Goal: Information Seeking & Learning: Learn about a topic

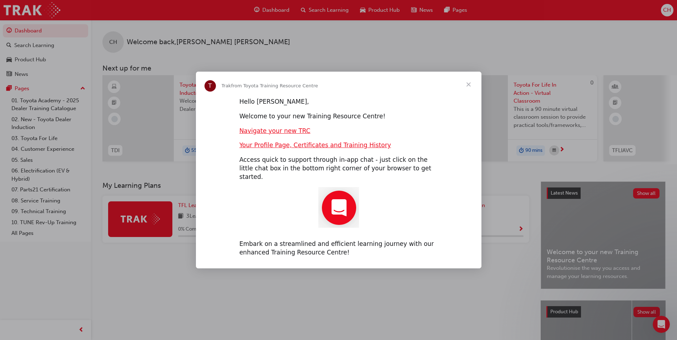
click at [472, 86] on span "Close" at bounding box center [469, 85] width 26 height 26
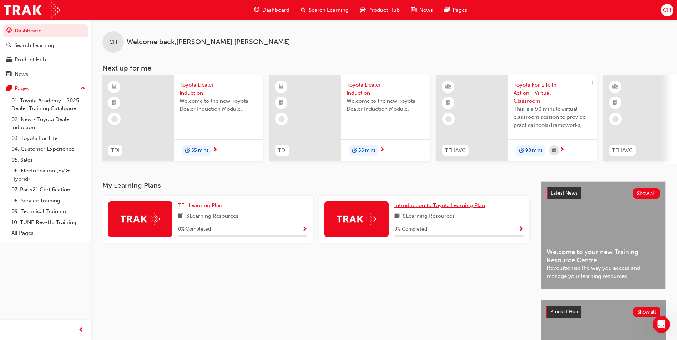
click at [423, 209] on span "Introduction to Toyota Learning Plan" at bounding box center [439, 205] width 91 height 6
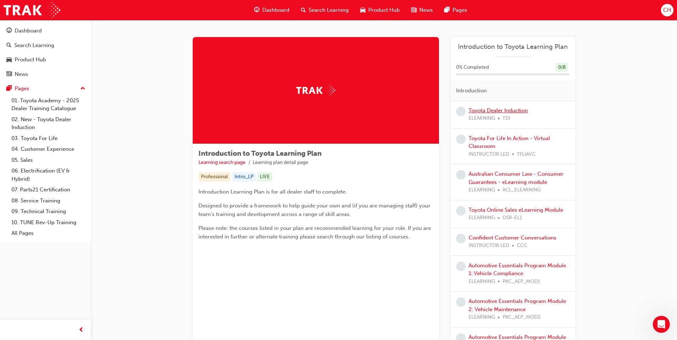
click at [503, 109] on link "Toyota Dealer Induction" at bounding box center [498, 110] width 59 height 6
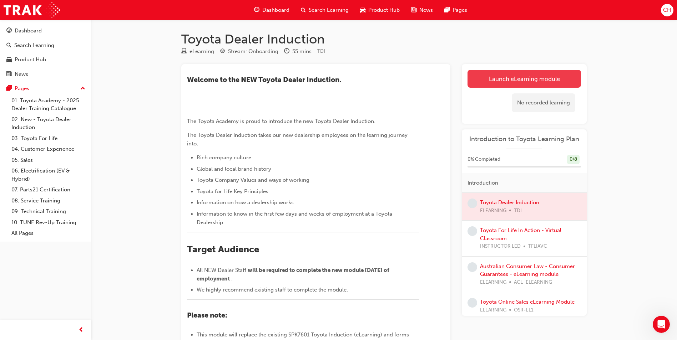
click at [547, 78] on link "Launch eLearning module" at bounding box center [524, 79] width 113 height 18
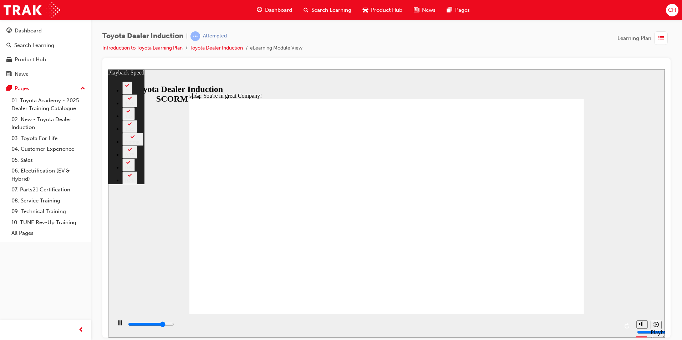
type input "5900"
type input "0"
type input "6100"
type input "0"
type input "6400"
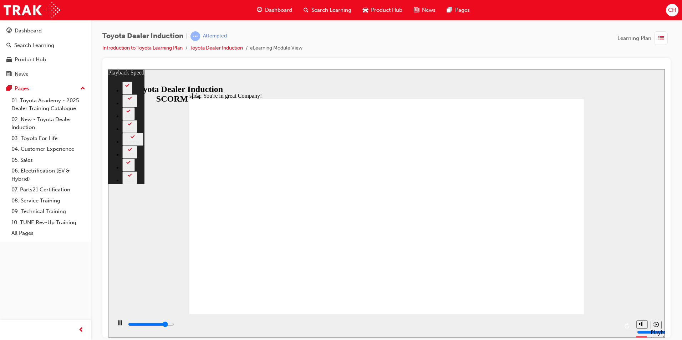
type input "1"
type input "6700"
type input "1"
type input "7000"
type input "1"
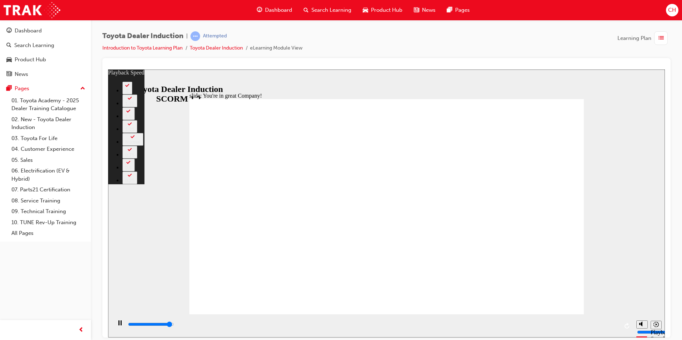
type input "7200"
type input "1"
type input "7500"
type input "2"
type input "7500"
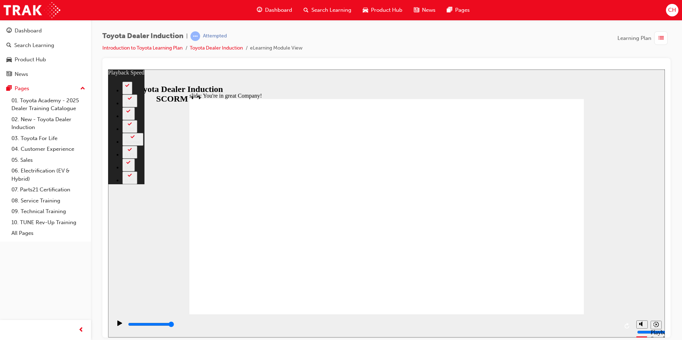
type input "156"
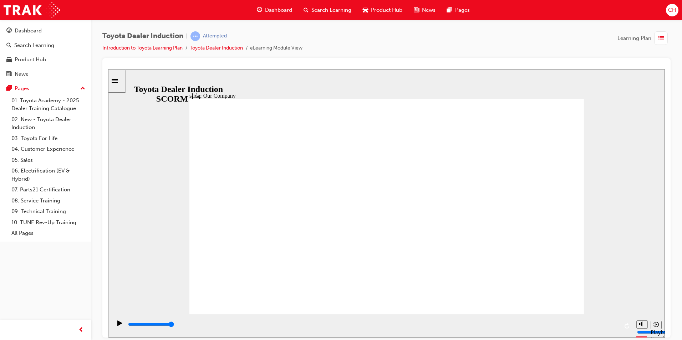
drag, startPoint x: 394, startPoint y: 282, endPoint x: 332, endPoint y: 290, distance: 62.6
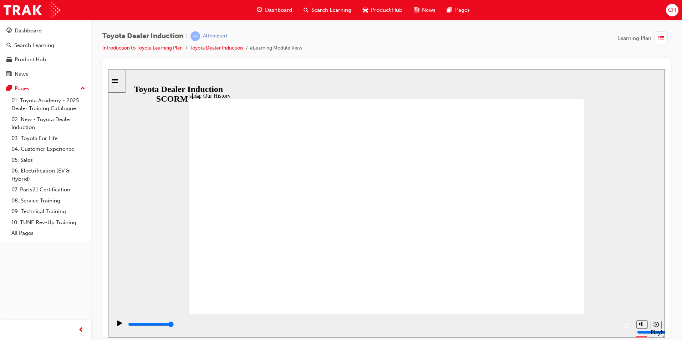
drag, startPoint x: 382, startPoint y: 271, endPoint x: 490, endPoint y: 270, distance: 108.5
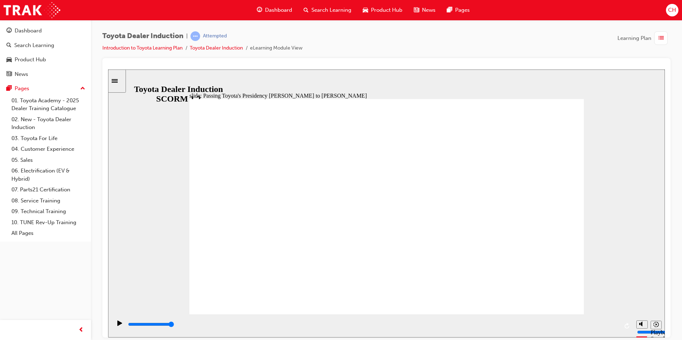
type input "5000"
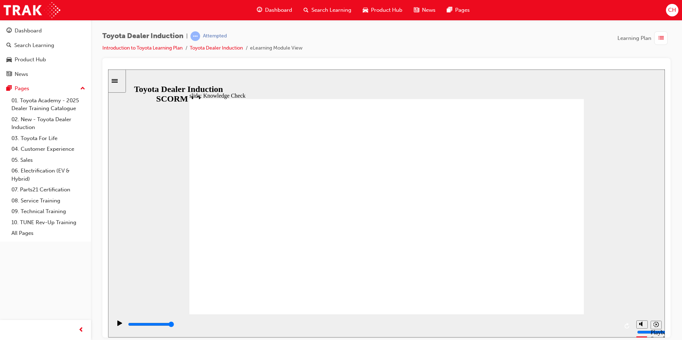
radio input "true"
type input "3500"
radio input "true"
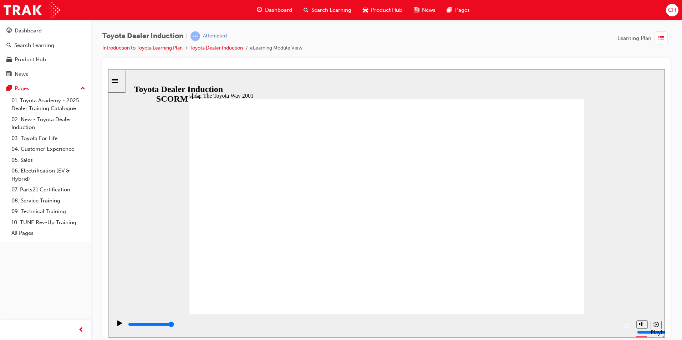
click at [584, 94] on div "slide: 10 Positive Actions Multiply 1 We strive to keep the perspectives of our…" at bounding box center [386, 203] width 557 height 268
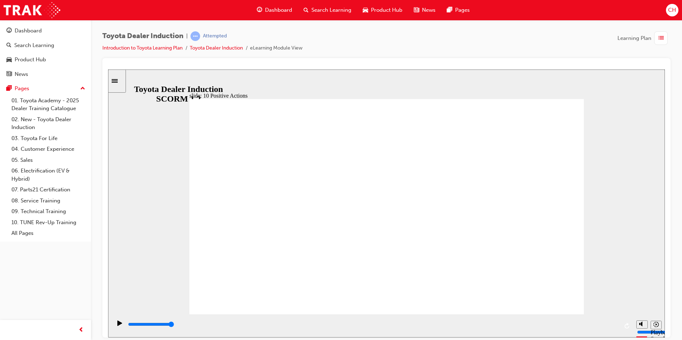
click at [590, 92] on div "slide: 10 Positive Actions Multiply 1 We welcome competition, without ego. It p…" at bounding box center [386, 203] width 557 height 268
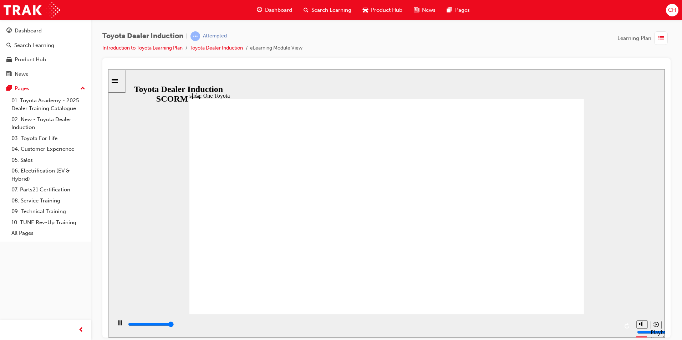
drag, startPoint x: 440, startPoint y: 272, endPoint x: 332, endPoint y: 266, distance: 109.0
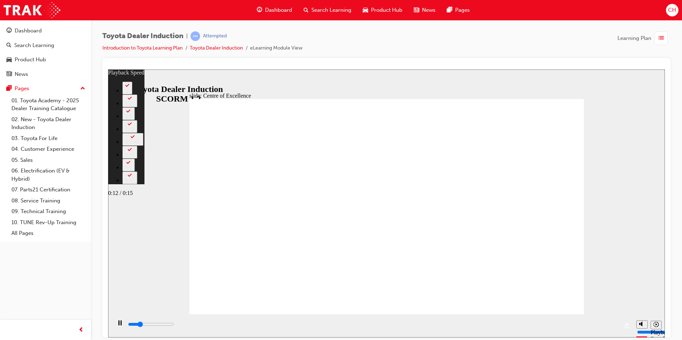
type input "3500"
type input "0"
type input "3800"
type input "0"
type input "3800"
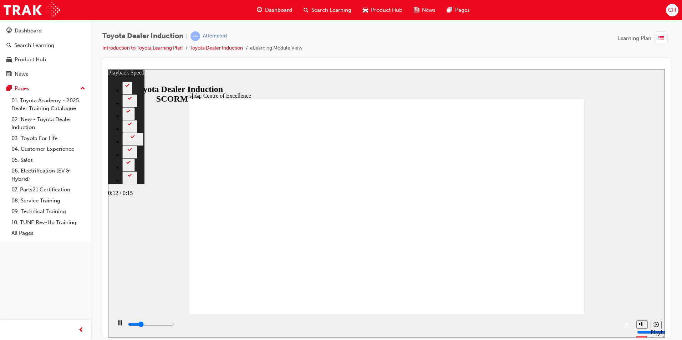
type input "0"
type input "4000"
type input "1"
type input "4300"
type input "1"
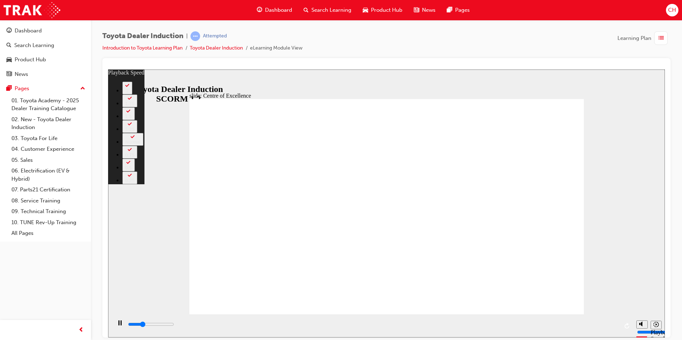
type input "4600"
type input "1"
type input "4800"
type input "1"
type input "5100"
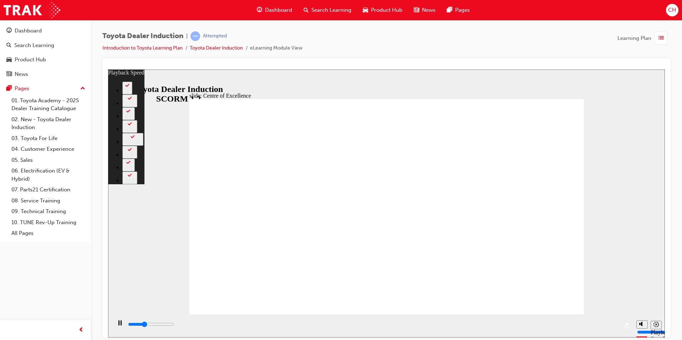
type input "2"
type input "5400"
type input "2"
type input "5600"
type input "2"
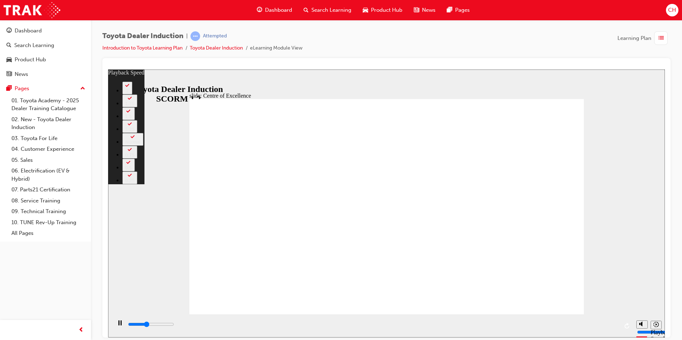
type input "5900"
type input "2"
type input "6200"
type input "3"
type input "6400"
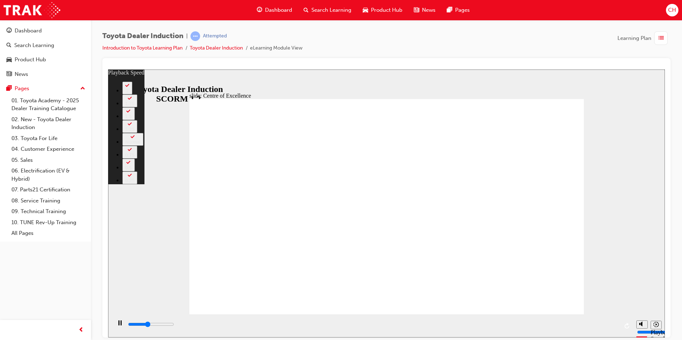
type input "3"
type input "6700"
type input "3"
type input "6900"
type input "3"
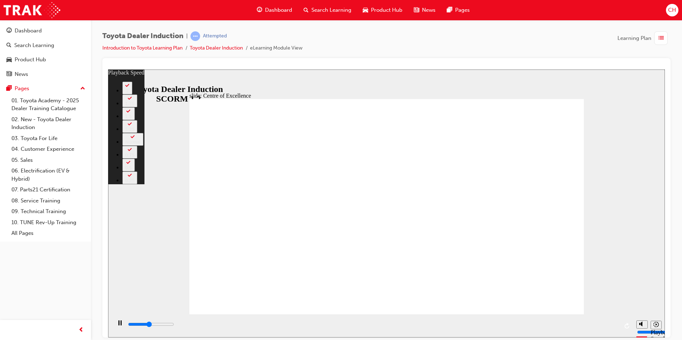
type input "7000"
type input "3"
type input "7200"
type input "4"
type input "7500"
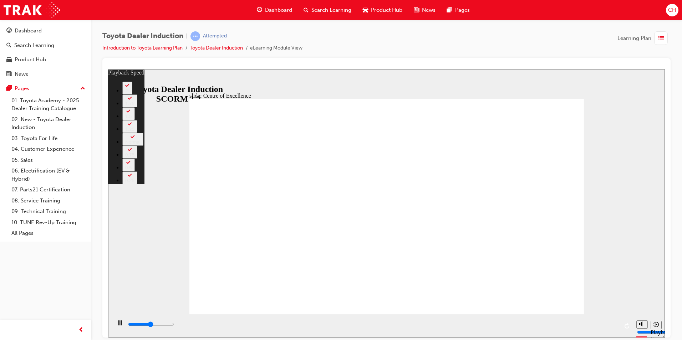
type input "4"
type input "7700"
type input "4"
type input "8000"
type input "5"
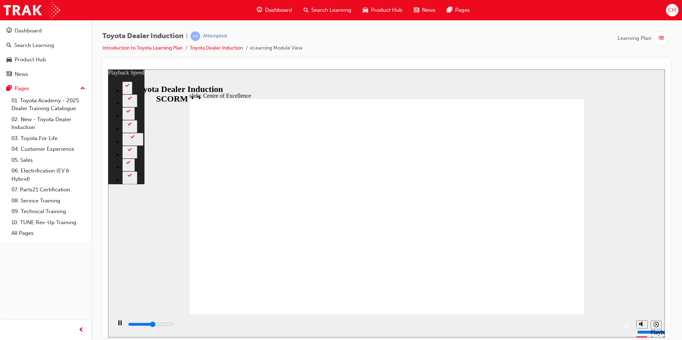
type input "8300"
type input "5"
type input "8600"
type input "5"
type input "8800"
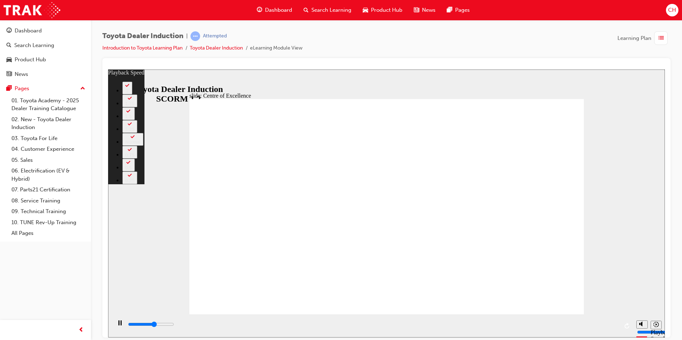
type input "5"
type input "9100"
type input "6"
type input "9300"
type input "6"
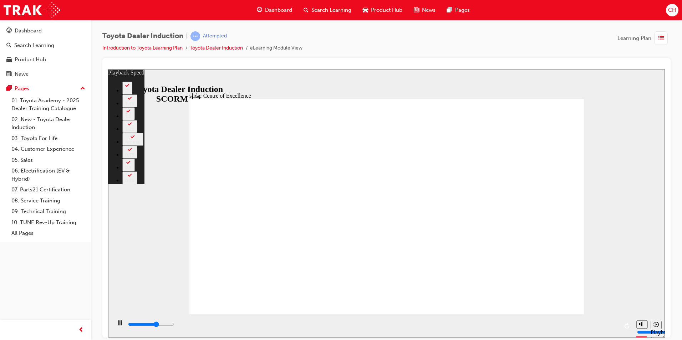
type input "9600"
type input "6"
type input "9900"
type input "6"
type input "10200"
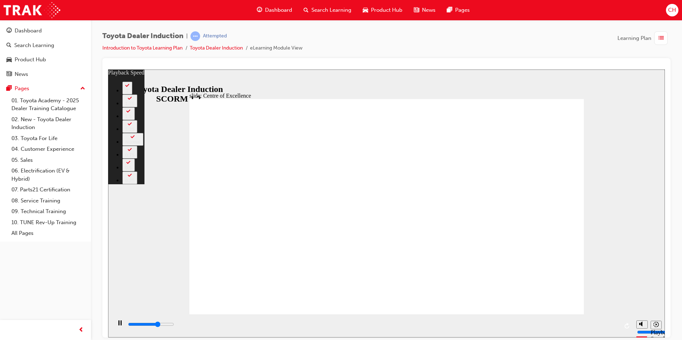
type input "7"
type input "10400"
type input "7"
type input "10700"
type input "7"
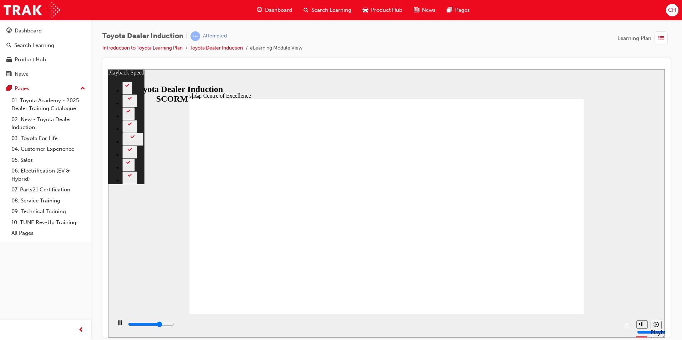
type input "10900"
type input "7"
type input "11200"
type input "8"
type input "11500"
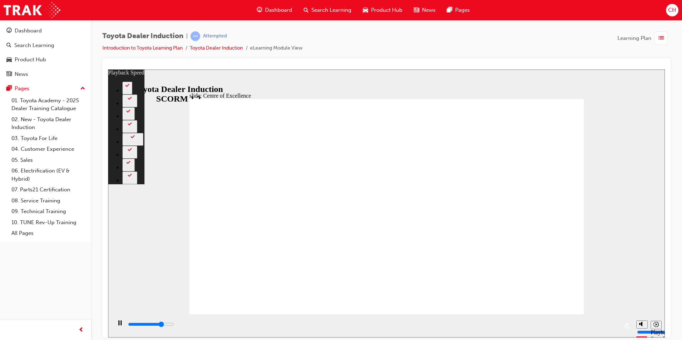
type input "8"
type input "11700"
type input "8"
type input "12000"
type input "9"
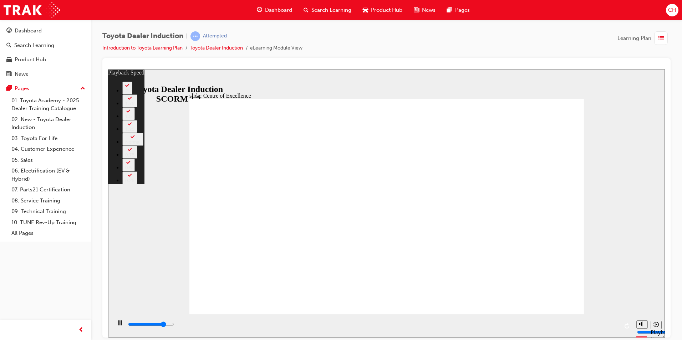
type input "12300"
type input "9"
type input "12500"
type input "9"
type input "12800"
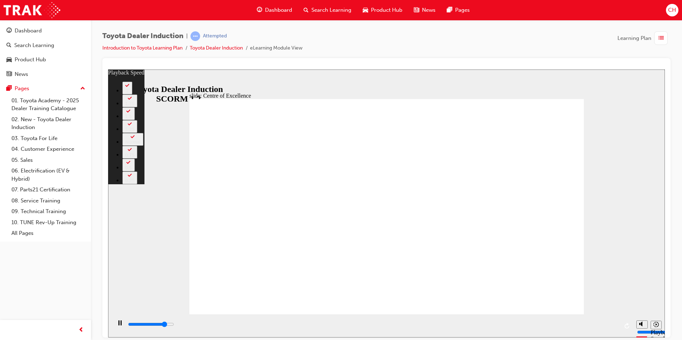
type input "9"
type input "13100"
type input "10"
type input "13300"
type input "10"
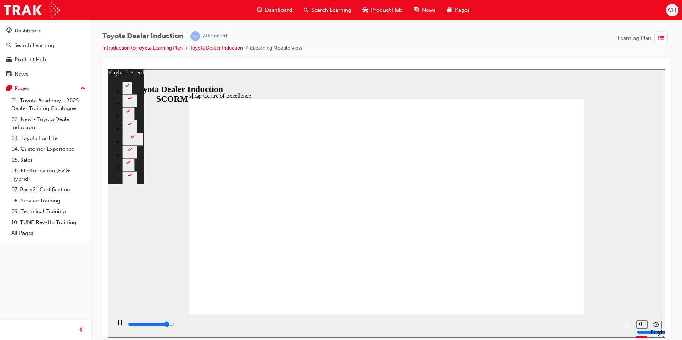
type input "13600"
type input "10"
type input "13900"
type input "10"
type input "14100"
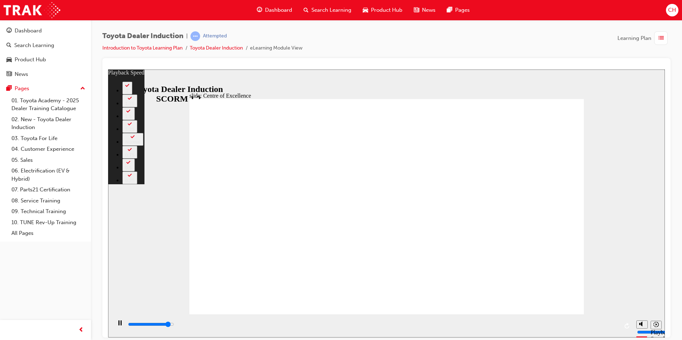
type input "11"
type input "14400"
type input "11"
type input "14600"
type input "11"
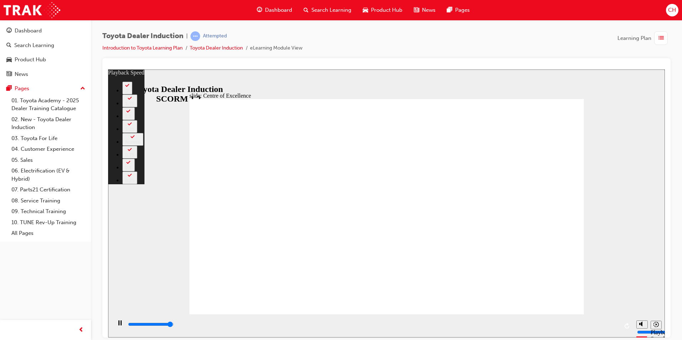
type input "14900"
type input "11"
type input "15200"
type input "12"
type input "15300"
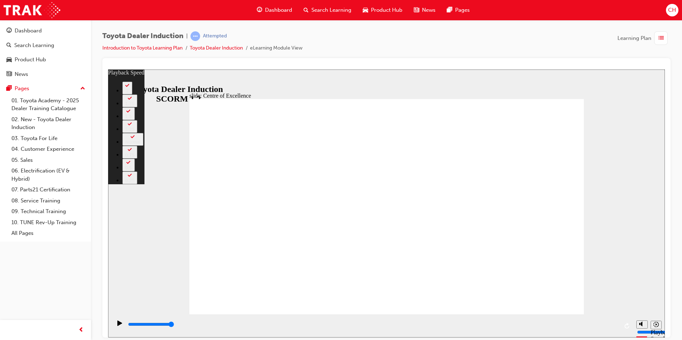
type input "248"
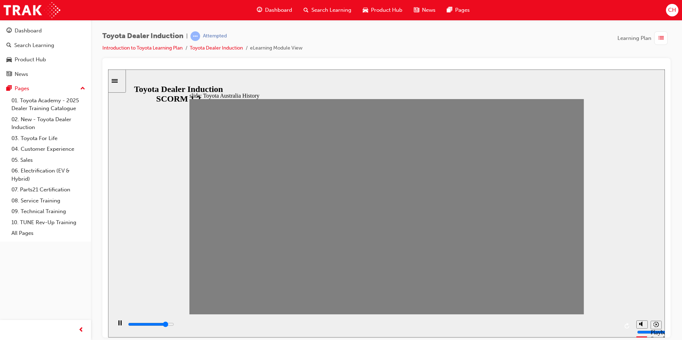
drag, startPoint x: 202, startPoint y: 208, endPoint x: 222, endPoint y: 218, distance: 23.0
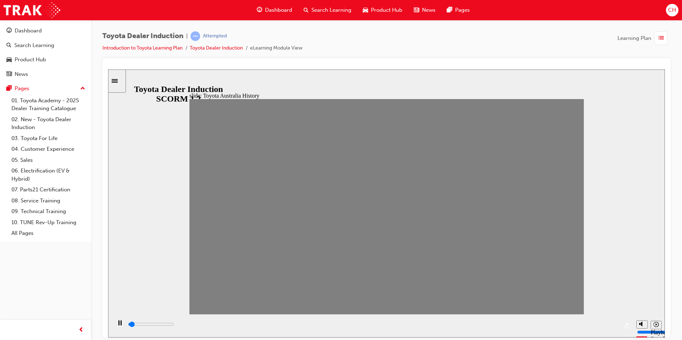
drag, startPoint x: 221, startPoint y: 212, endPoint x: 237, endPoint y: 224, distance: 20.2
drag, startPoint x: 245, startPoint y: 216, endPoint x: 253, endPoint y: 213, distance: 8.0
type input "0"
type input "2"
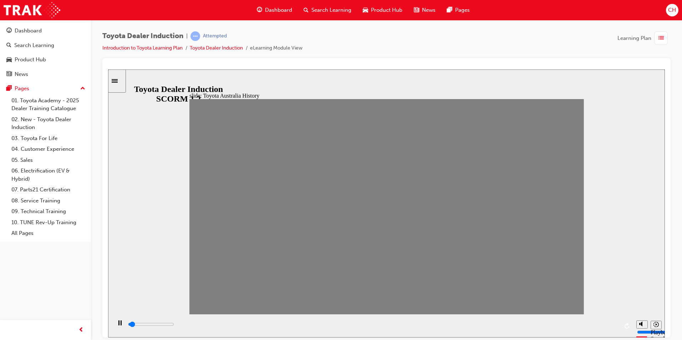
drag, startPoint x: 256, startPoint y: 216, endPoint x: 262, endPoint y: 217, distance: 5.5
drag, startPoint x: 251, startPoint y: 216, endPoint x: 263, endPoint y: 223, distance: 14.3
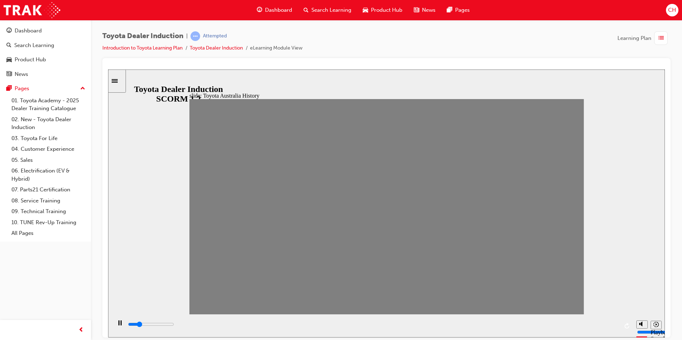
drag, startPoint x: 239, startPoint y: 208, endPoint x: 257, endPoint y: 215, distance: 19.7
type input "0"
type input "3"
drag, startPoint x: 244, startPoint y: 210, endPoint x: 253, endPoint y: 215, distance: 10.1
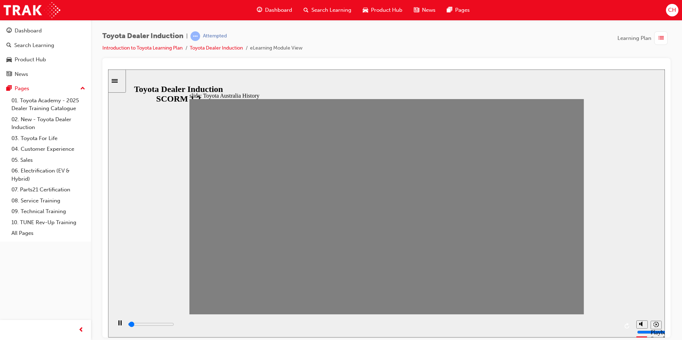
drag, startPoint x: 277, startPoint y: 211, endPoint x: 288, endPoint y: 213, distance: 11.2
drag, startPoint x: 290, startPoint y: 215, endPoint x: 308, endPoint y: 215, distance: 17.8
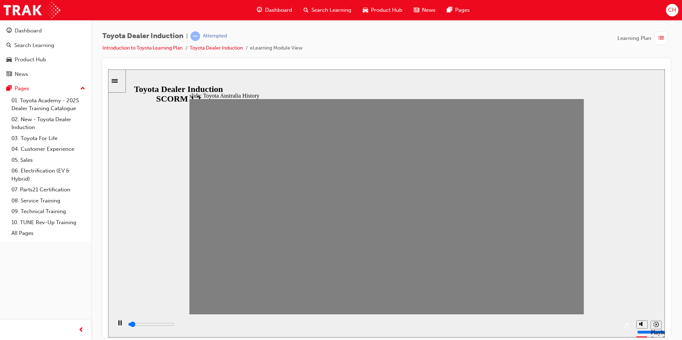
drag, startPoint x: 308, startPoint y: 213, endPoint x: 329, endPoint y: 216, distance: 21.3
drag, startPoint x: 329, startPoint y: 212, endPoint x: 358, endPoint y: 217, distance: 29.3
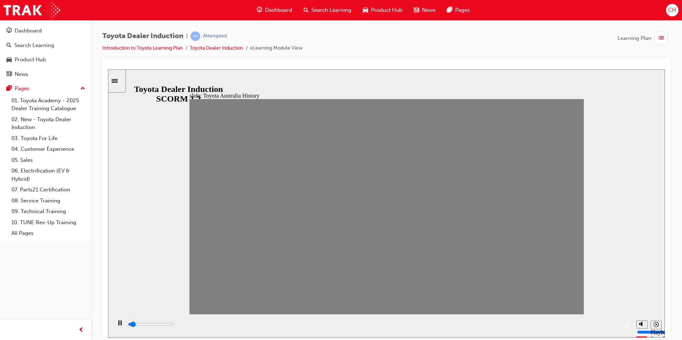
drag, startPoint x: 346, startPoint y: 208, endPoint x: 351, endPoint y: 207, distance: 5.0
type input "0"
type input "8"
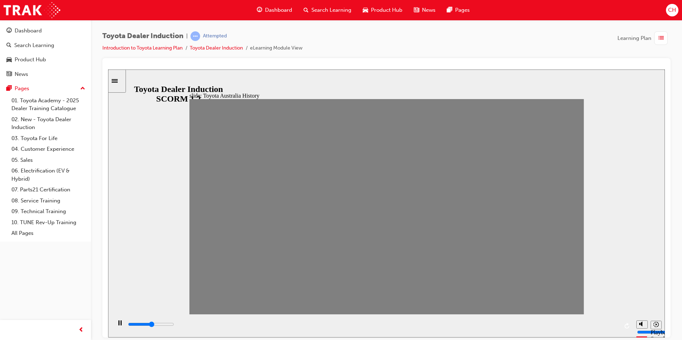
type input "0"
type input "9"
drag, startPoint x: 346, startPoint y: 210, endPoint x: 364, endPoint y: 220, distance: 20.5
drag, startPoint x: 365, startPoint y: 213, endPoint x: 381, endPoint y: 222, distance: 18.5
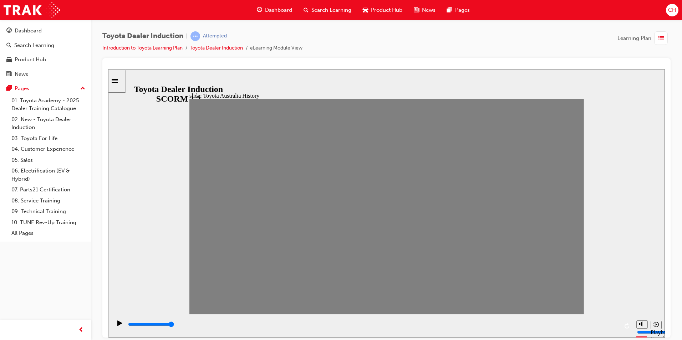
drag, startPoint x: 387, startPoint y: 212, endPoint x: 399, endPoint y: 216, distance: 13.0
drag, startPoint x: 403, startPoint y: 210, endPoint x: 417, endPoint y: 214, distance: 14.9
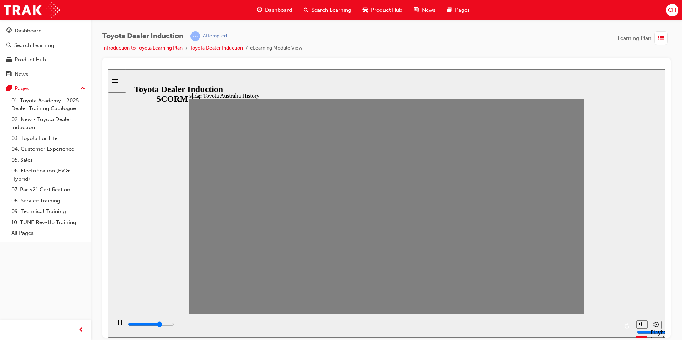
drag, startPoint x: 417, startPoint y: 205, endPoint x: 439, endPoint y: 223, distance: 28.7
drag, startPoint x: 441, startPoint y: 211, endPoint x: 458, endPoint y: 212, distance: 16.8
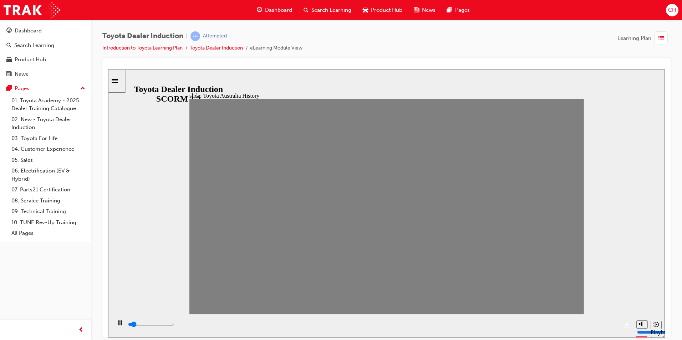
drag, startPoint x: 453, startPoint y: 213, endPoint x: 479, endPoint y: 214, distance: 25.4
drag, startPoint x: 495, startPoint y: 211, endPoint x: 512, endPoint y: 220, distance: 19.3
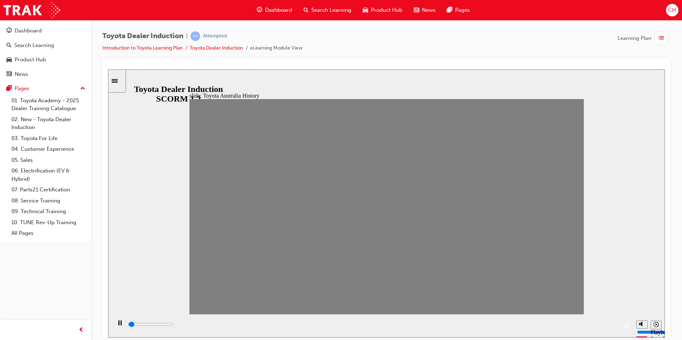
drag, startPoint x: 514, startPoint y: 213, endPoint x: 533, endPoint y: 219, distance: 20.3
drag, startPoint x: 530, startPoint y: 209, endPoint x: 548, endPoint y: 216, distance: 19.8
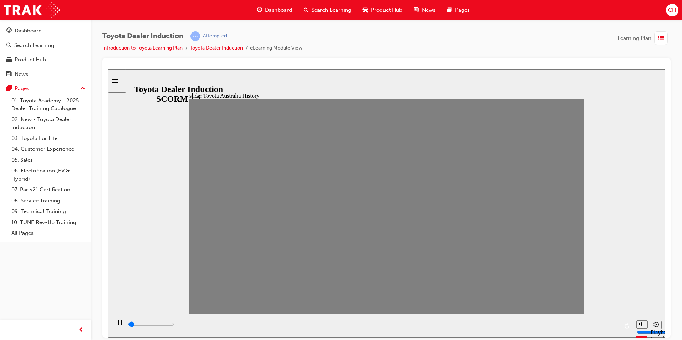
drag, startPoint x: 550, startPoint y: 214, endPoint x: 568, endPoint y: 215, distance: 17.5
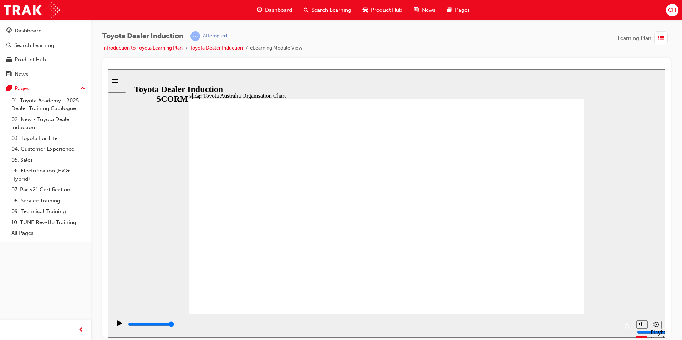
type input "5000"
radio input "true"
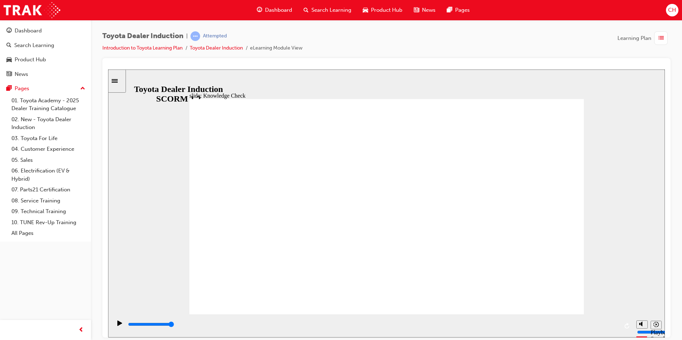
type input "3300"
radio input "true"
type input "4200"
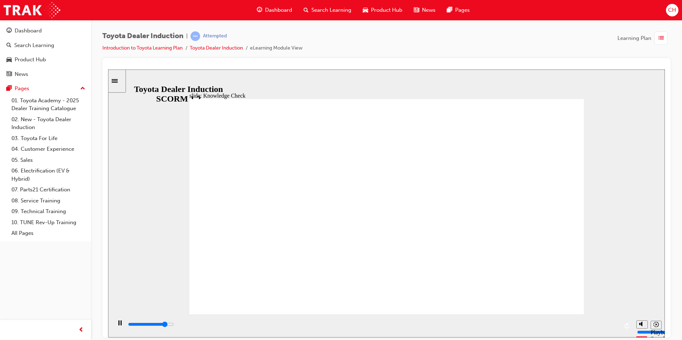
radio input "true"
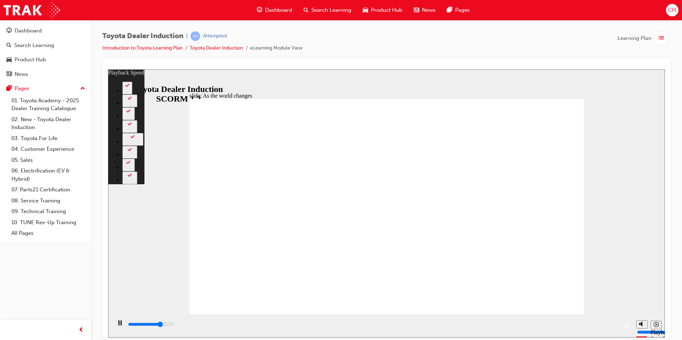
type input "6800"
type input "0"
type input "7000"
type input "0"
type input "7300"
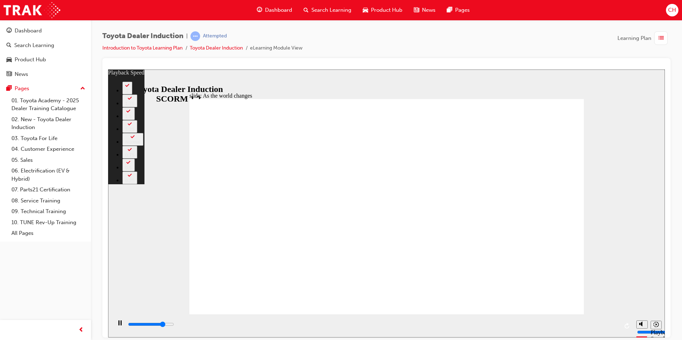
type input "1"
type input "7400"
type input "1"
type input "7500"
type input "1"
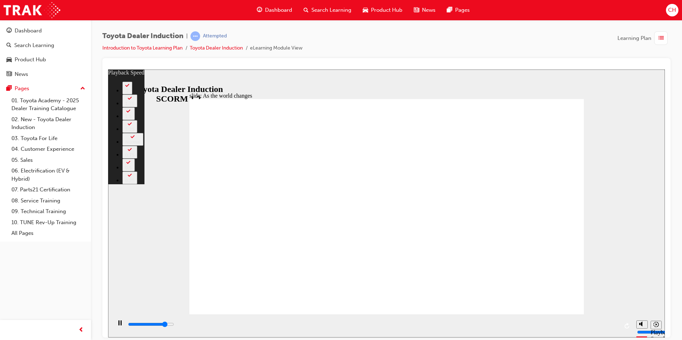
type input "7800"
type input "1"
type input "8100"
type input "1"
type input "8300"
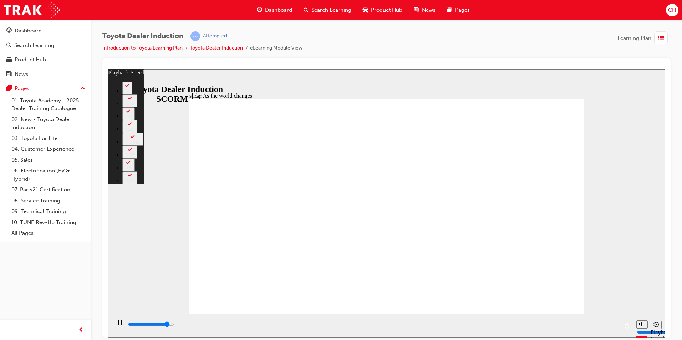
type input "2"
type input "8600"
type input "2"
type input "8900"
type input "2"
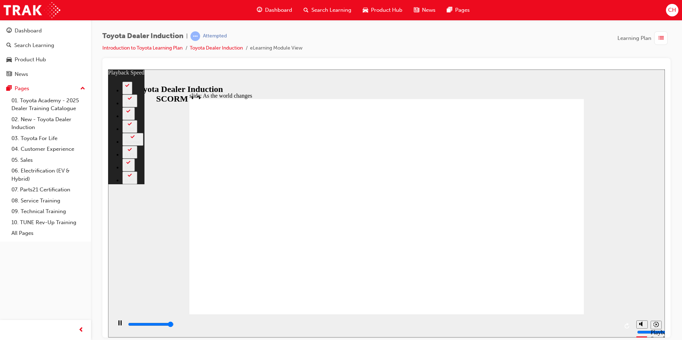
type input "9100"
type input "2"
type input "9200"
type input "128"
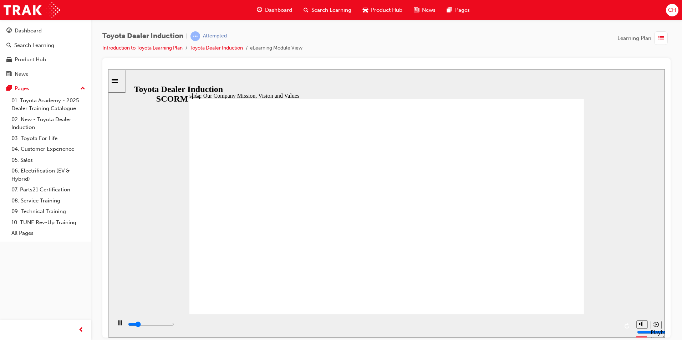
type input "3900"
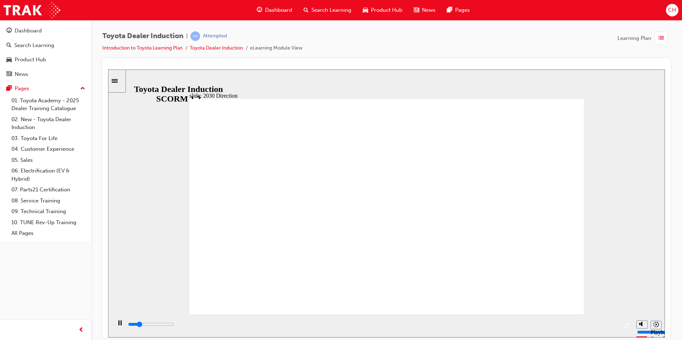
drag, startPoint x: 382, startPoint y: 137, endPoint x: 394, endPoint y: 216, distance: 79.5
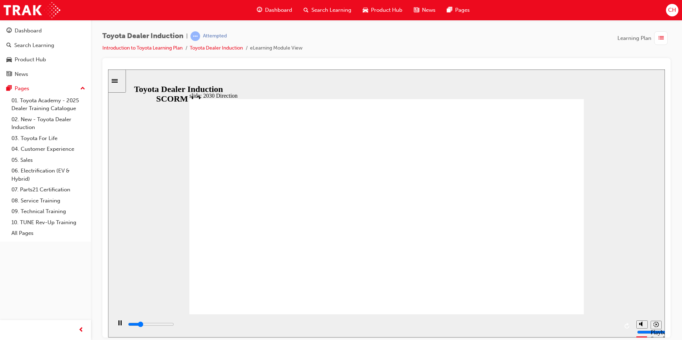
drag, startPoint x: 296, startPoint y: 275, endPoint x: 251, endPoint y: 286, distance: 45.6
type input "5000"
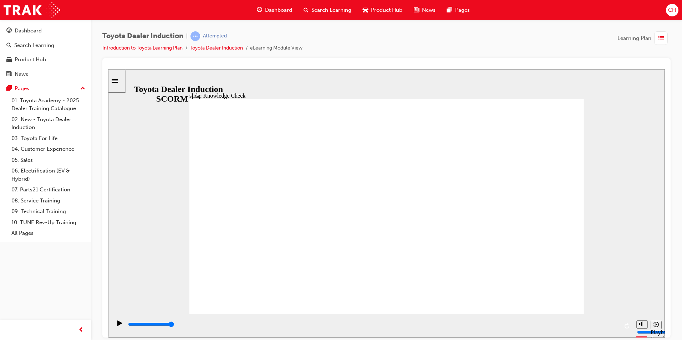
type input "hap"
type input "happ"
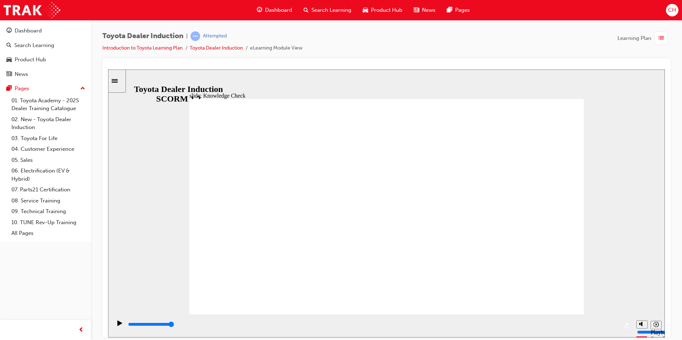
type input "happi"
type input "happin"
type input "happine"
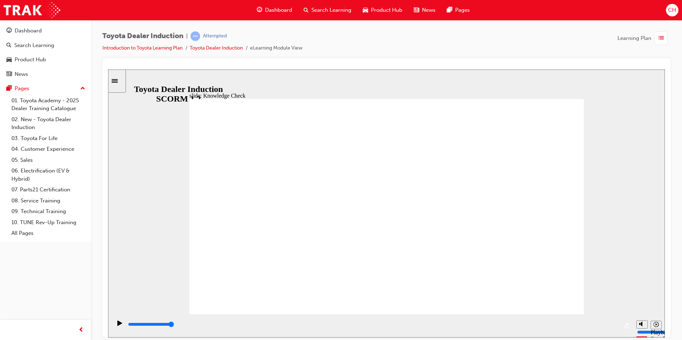
type input "happine"
type input "happines"
type input "happiness"
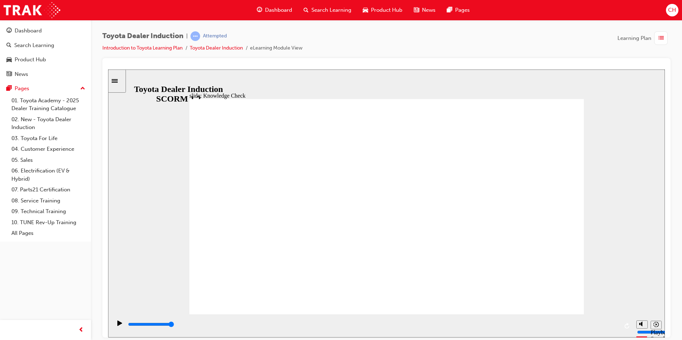
type input "happiness"
type input "5000"
drag, startPoint x: 313, startPoint y: 215, endPoint x: 309, endPoint y: 211, distance: 5.6
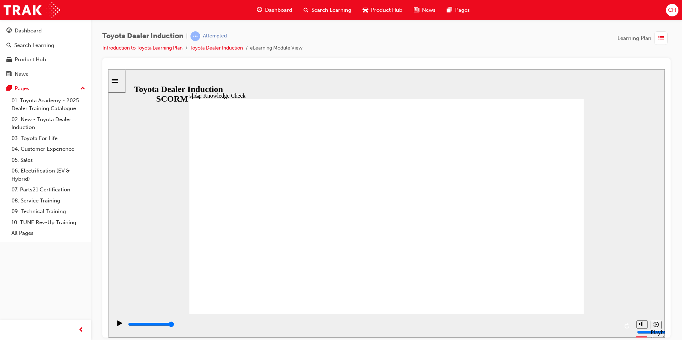
type input "l"
type input "li"
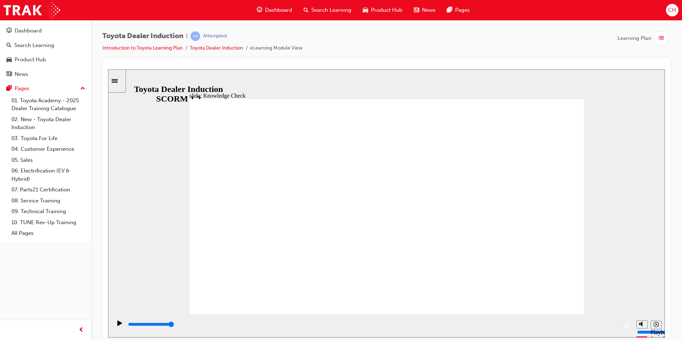
type input "lim"
type input "limi"
type input "limit"
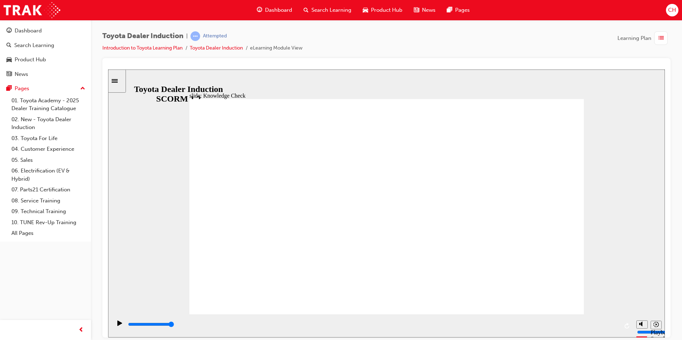
type input "limit"
type input "limite"
type input "limit"
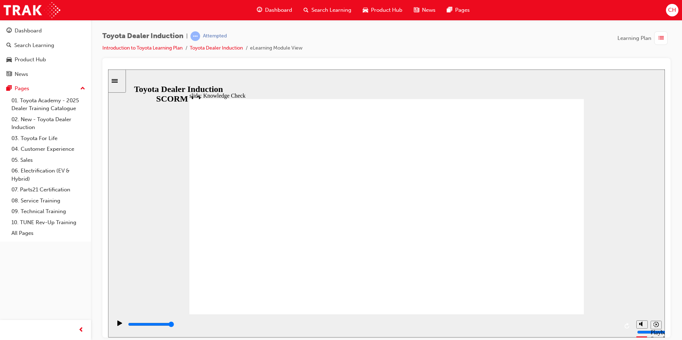
type input "limitl"
type input "limitle"
type input "limitles"
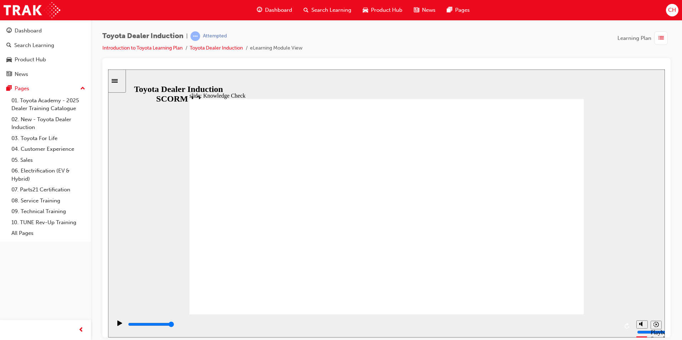
type input "limitles"
type input "limitless"
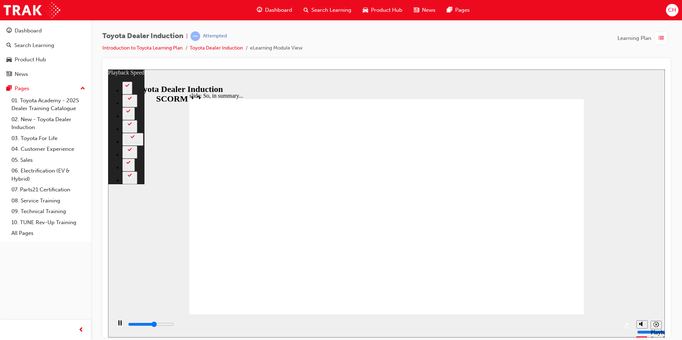
type input "3800"
type input "0"
type input "4000"
type input "0"
type input "4500"
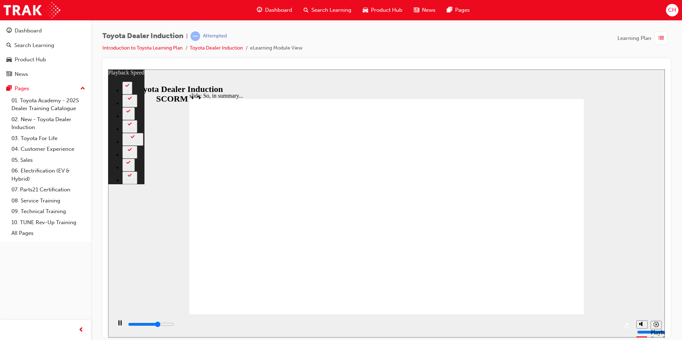
type input "1"
type input "4600"
type input "1"
type input "4700"
type input "1"
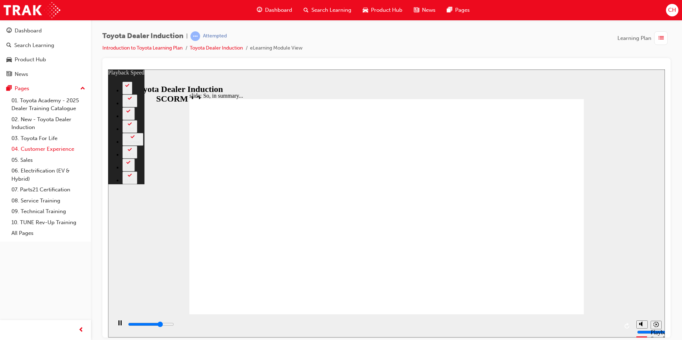
type input "4800"
type input "1"
type input "5100"
type input "1"
type input "5300"
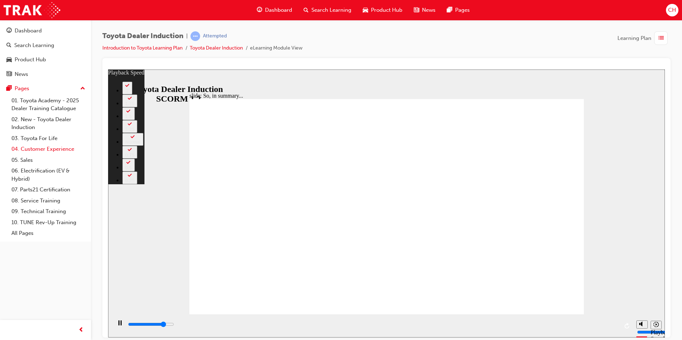
type input "2"
type input "5700"
type input "2"
type input "5900"
type input "2"
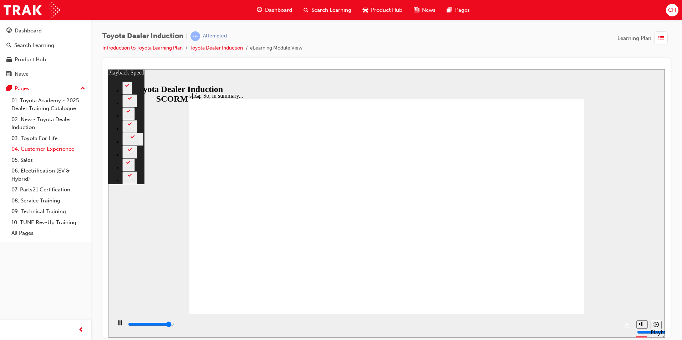
type input "6200"
type input "2"
type input "6500"
type input "3"
type input "6500"
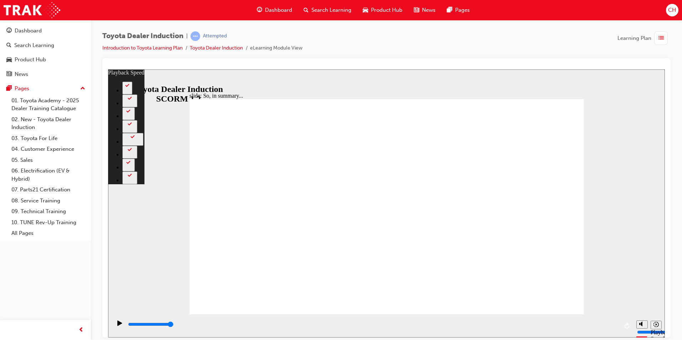
type input "128"
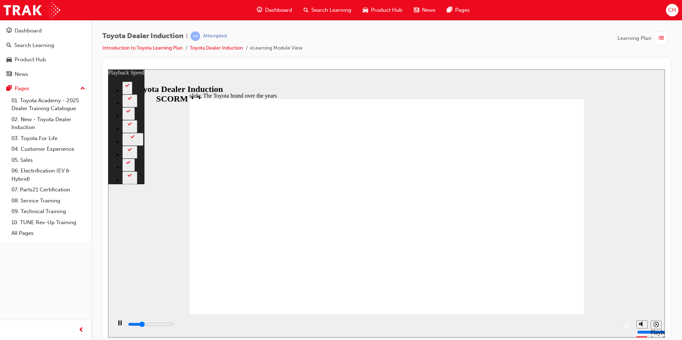
type input "2300"
type input "0"
type input "2500"
type input "1"
type input "2800"
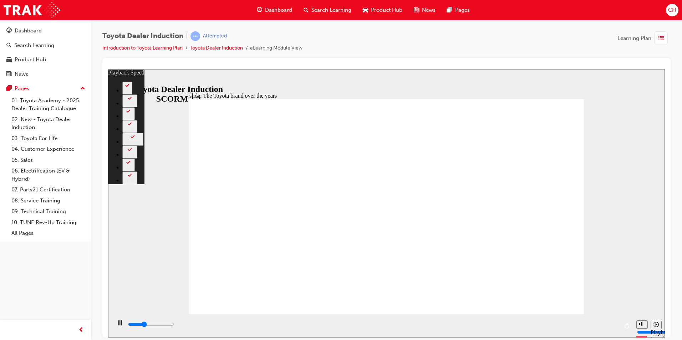
type input "1"
type input "2900"
type input "1"
type input "3100"
type input "1"
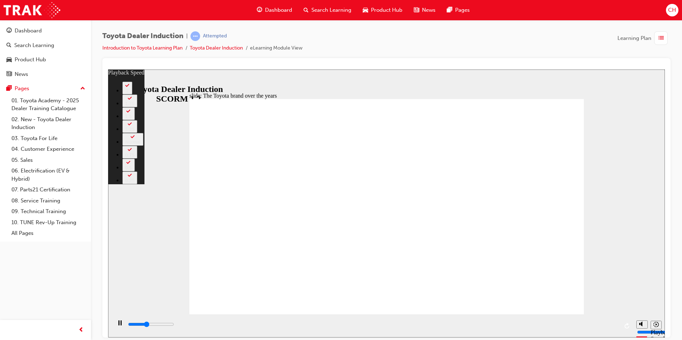
type input "3300"
type input "1"
type input "3600"
type input "2"
type input "3900"
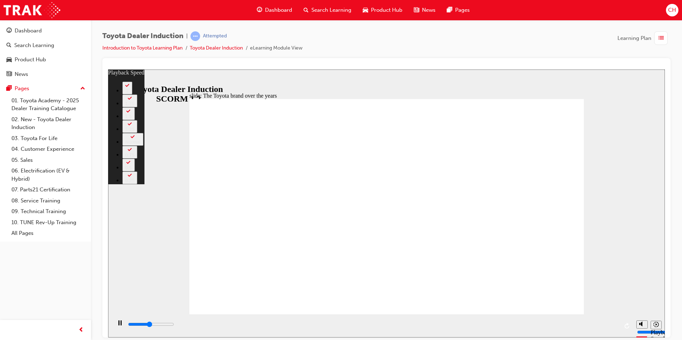
type input "2"
type input "4100"
type input "2"
type input "4400"
type input "2"
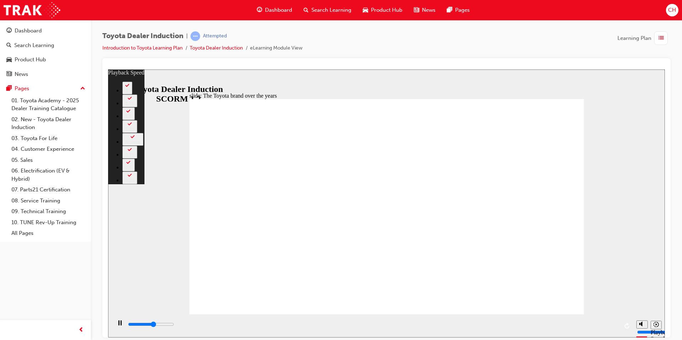
type input "4700"
type input "3"
type input "4900"
type input "3"
type input "5200"
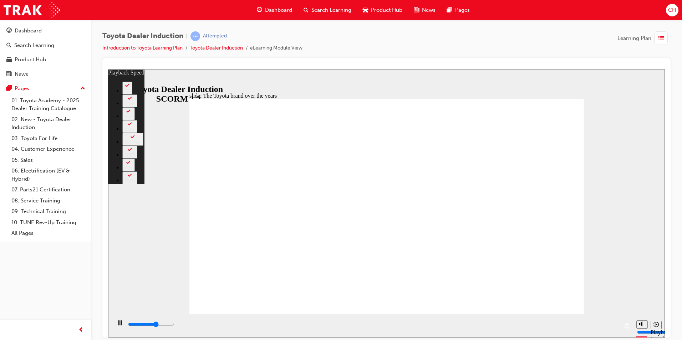
type input "3"
type input "5500"
type input "4"
type input "5800"
type input "4"
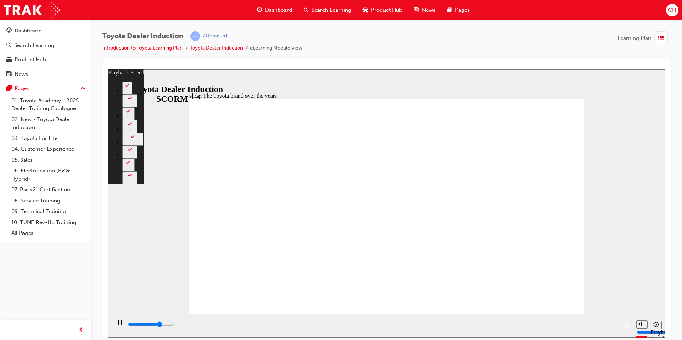
type input "6000"
type input "4"
type input "6300"
type input "4"
type input "6500"
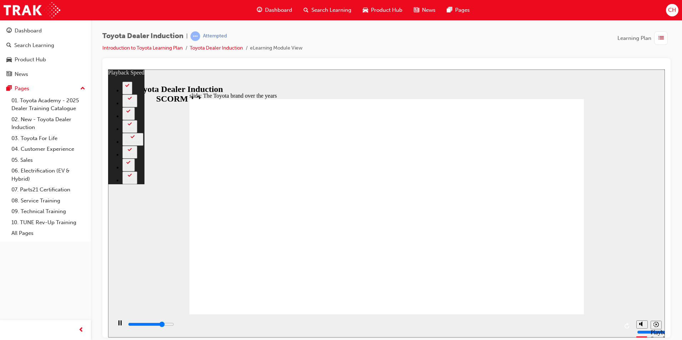
type input "5"
type input "6800"
type input "5"
type input "7100"
type input "5"
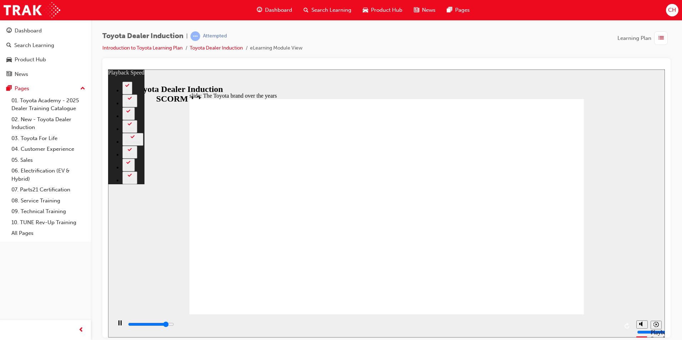
type input "7300"
type input "5"
type input "7600"
type input "6"
type input "7900"
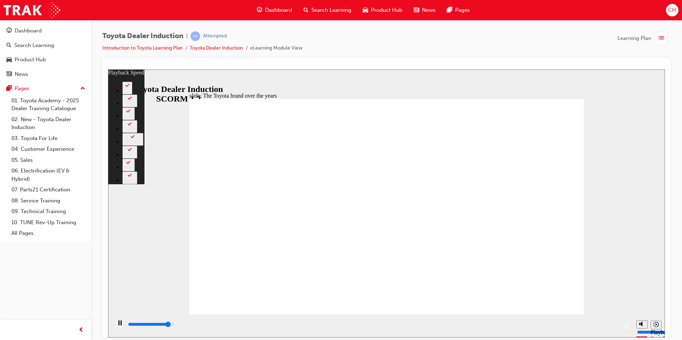
type input "6"
type input "8100"
type input "6"
type input "8400"
type input "6"
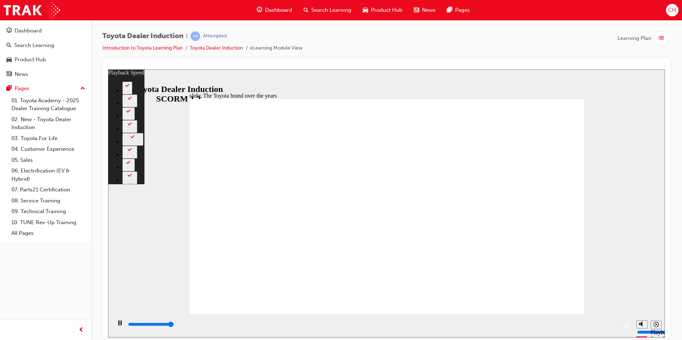
type input "8400"
type input "165"
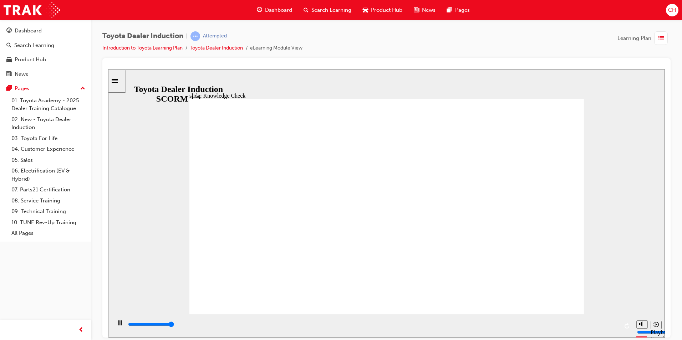
type input "5000"
radio input "true"
drag, startPoint x: 572, startPoint y: 113, endPoint x: 566, endPoint y: 111, distance: 6.7
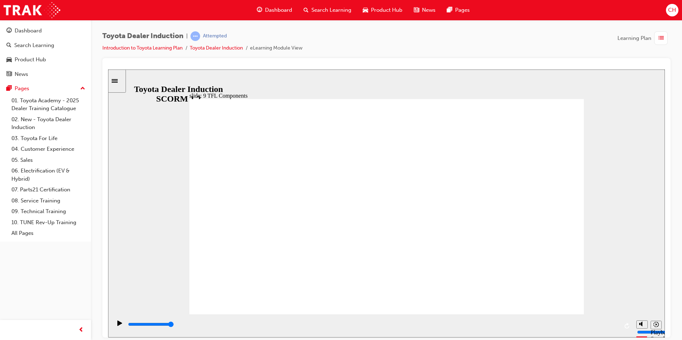
drag, startPoint x: 454, startPoint y: 268, endPoint x: 334, endPoint y: 261, distance: 120.9
drag, startPoint x: 318, startPoint y: 262, endPoint x: 337, endPoint y: 261, distance: 19.7
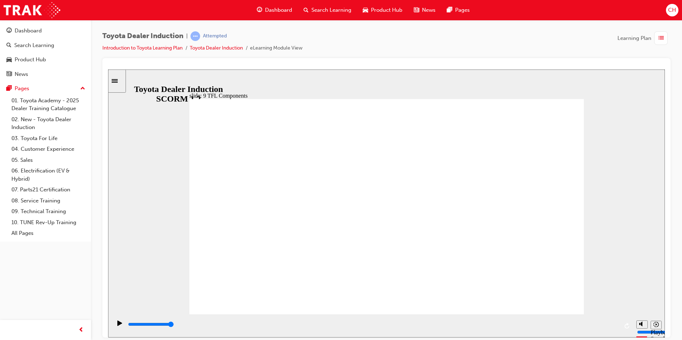
drag, startPoint x: 563, startPoint y: 287, endPoint x: 554, endPoint y: 291, distance: 9.6
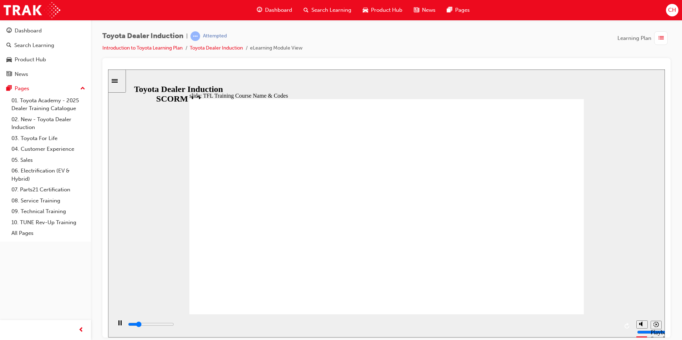
click at [341, 329] on div "playback controls" at bounding box center [372, 325] width 491 height 8
click at [496, 328] on div "playback controls" at bounding box center [372, 325] width 491 height 8
click at [565, 328] on div "playback controls" at bounding box center [372, 325] width 491 height 8
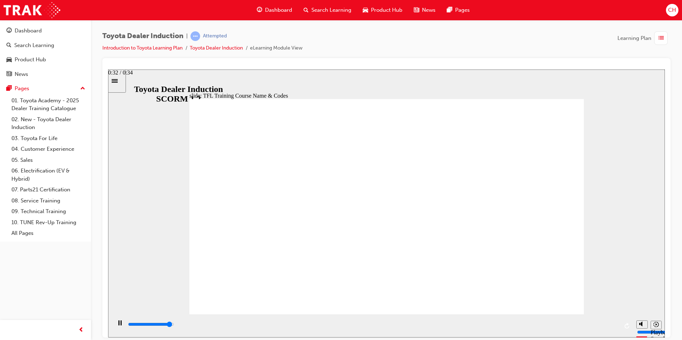
click at [596, 327] on div "playback controls" at bounding box center [372, 325] width 491 height 8
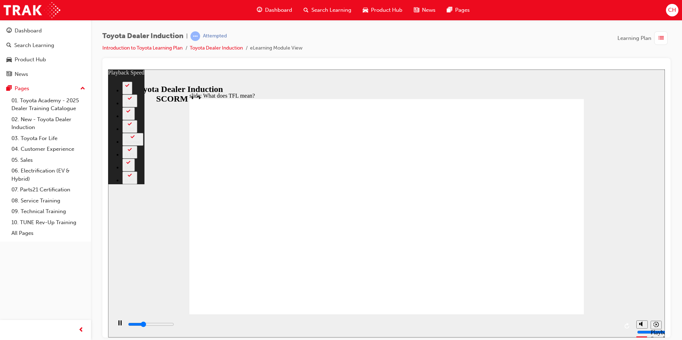
type input "3400"
type input "0"
type input "3600"
type input "0"
type input "3900"
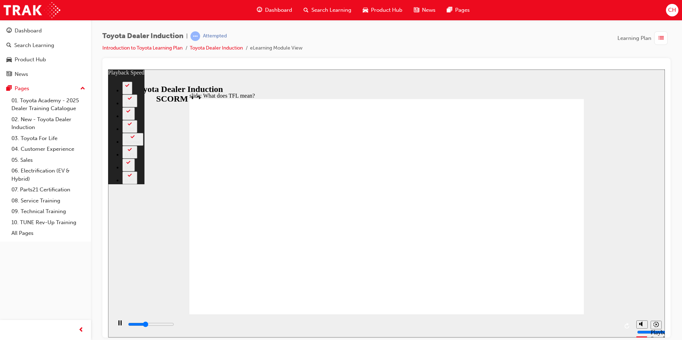
type input "1"
type input "4100"
type input "1"
type input "4400"
type input "1"
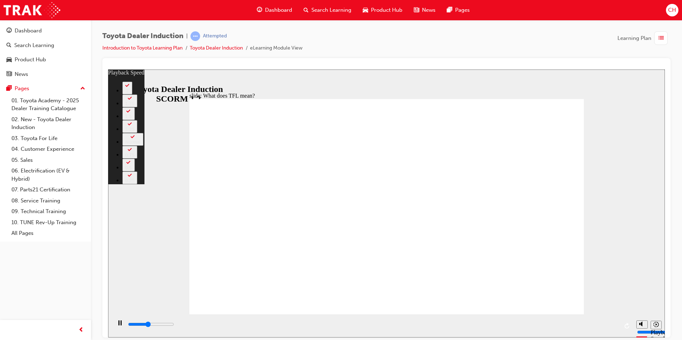
type input "4700"
type input "1"
type input "4900"
type input "2"
type input "5200"
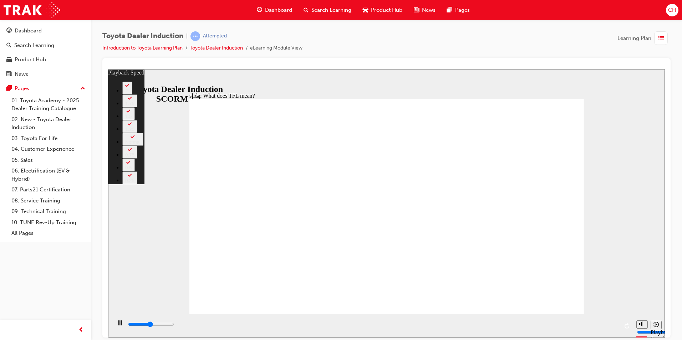
type input "2"
type input "5500"
type input "2"
type input "5800"
type input "2"
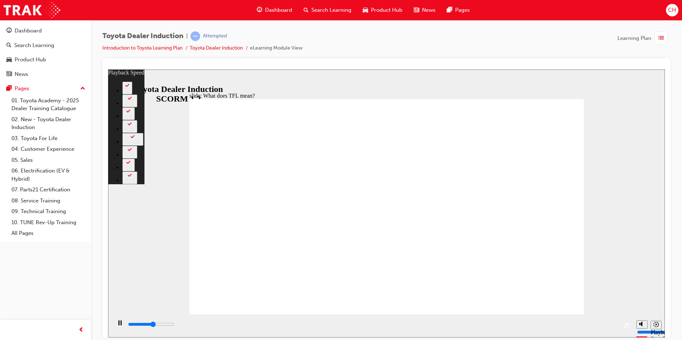
type input "6100"
type input "3"
type input "6300"
type input "3"
type input "6600"
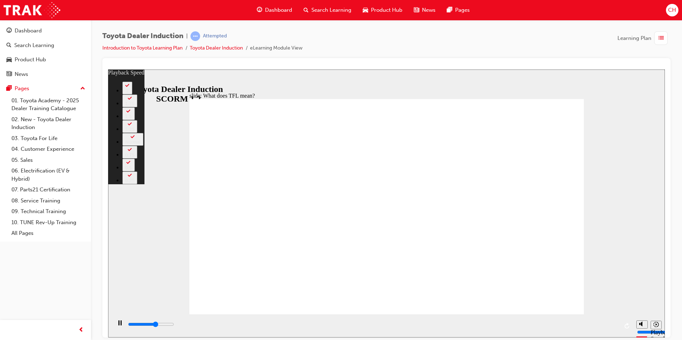
type input "3"
type input "6700"
type input "3"
type input "6800"
type input "4"
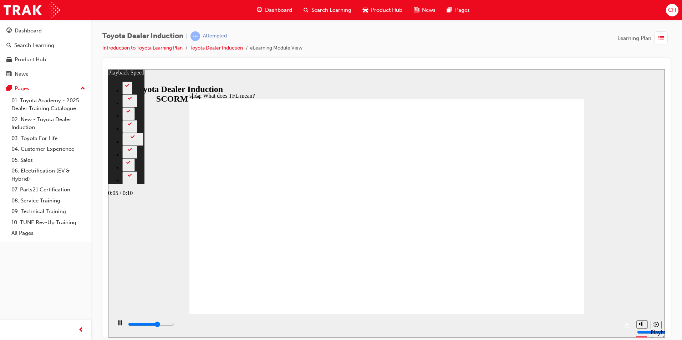
type input "7100"
type input "4"
type input "7400"
type input "4"
type input "7400"
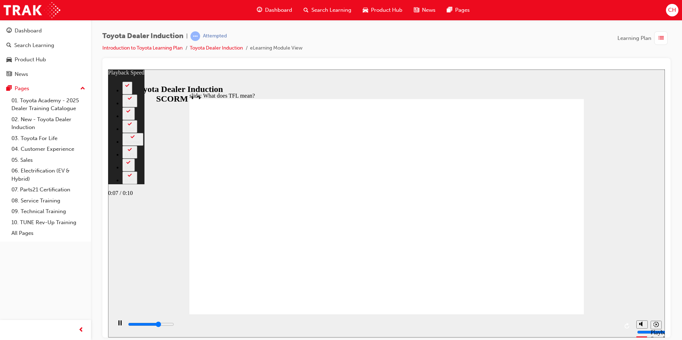
type input "4"
type input "7600"
type input "4"
type input "7600"
type input "4"
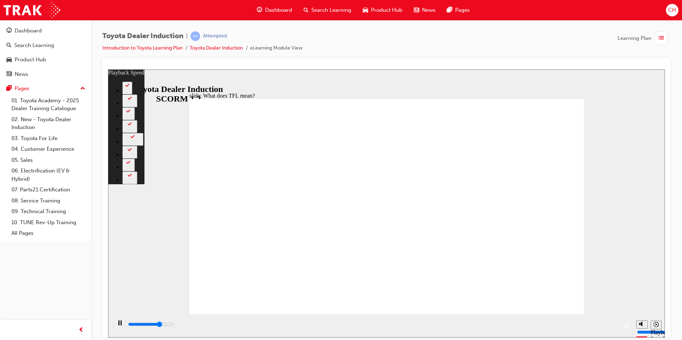
type input "7800"
type input "4"
type input "7900"
type input "5"
type input "8200"
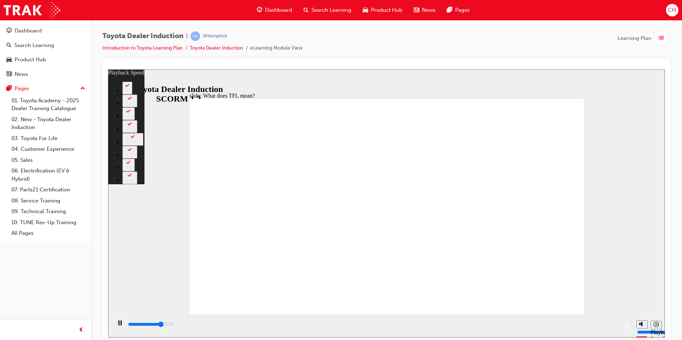
type input "128"
type input "8200"
type input "128"
type input "8300"
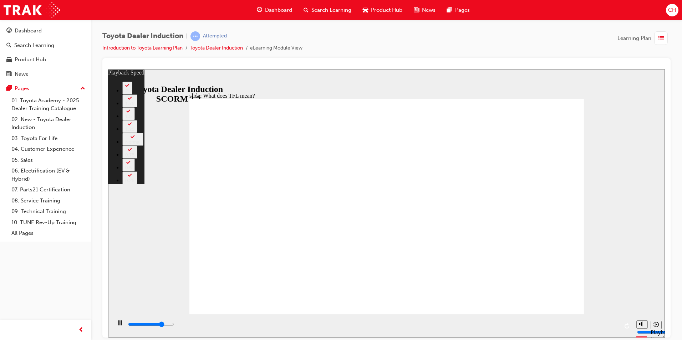
type input "128"
type input "8600"
type input "128"
type input "8900"
type input "128"
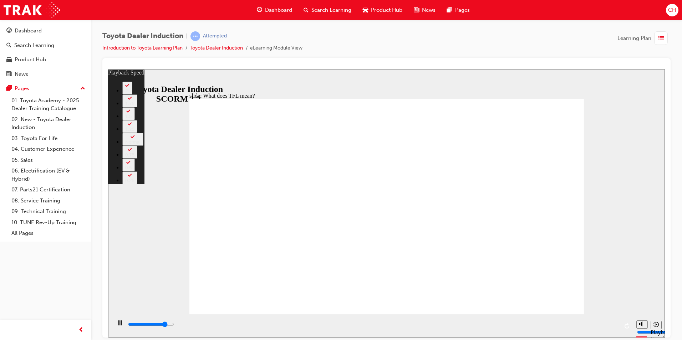
type input "9100"
type input "128"
type input "9300"
type input "133"
type input "9400"
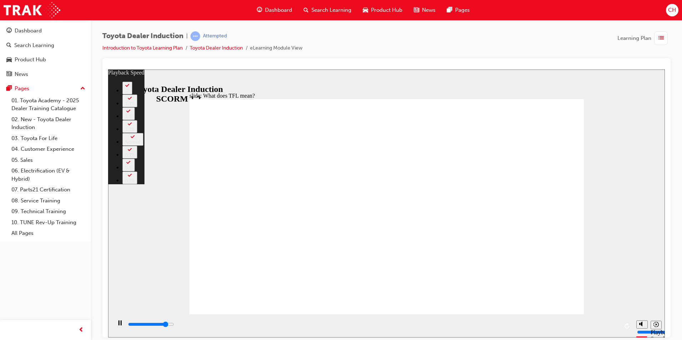
type input "133"
type input "9400"
type input "133"
type input "9700"
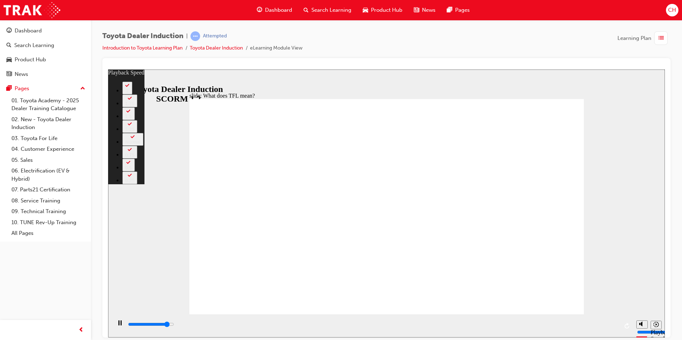
type input "133"
type input "10000"
type input "134"
type input "10100"
type input "134"
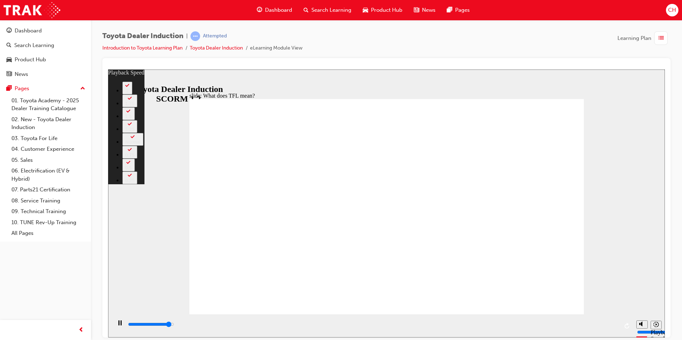
type input "10200"
type input "134"
type input "10500"
type input "134"
type input "10800"
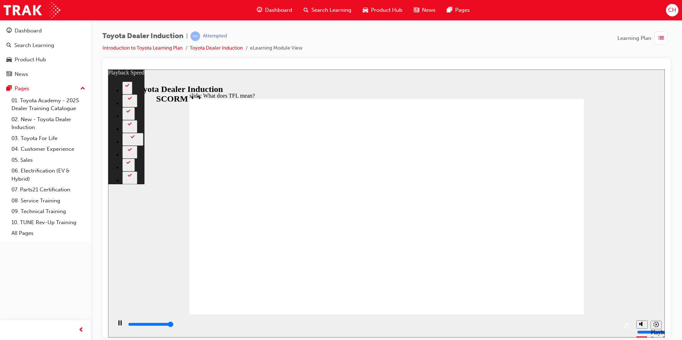
type input "134"
type input "10800"
type input "139"
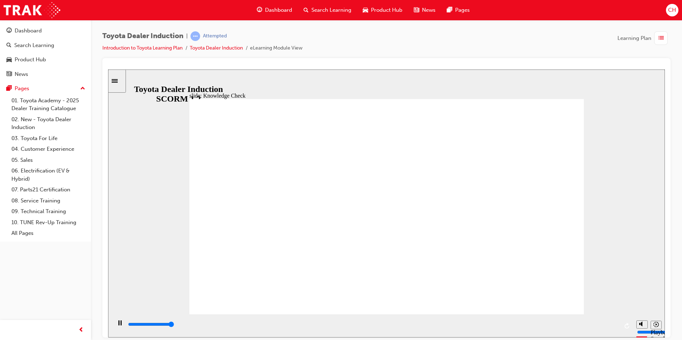
type input "5000"
drag, startPoint x: 344, startPoint y: 216, endPoint x: 161, endPoint y: 221, distance: 183.5
radio input "true"
drag, startPoint x: 534, startPoint y: 289, endPoint x: 538, endPoint y: 296, distance: 8.5
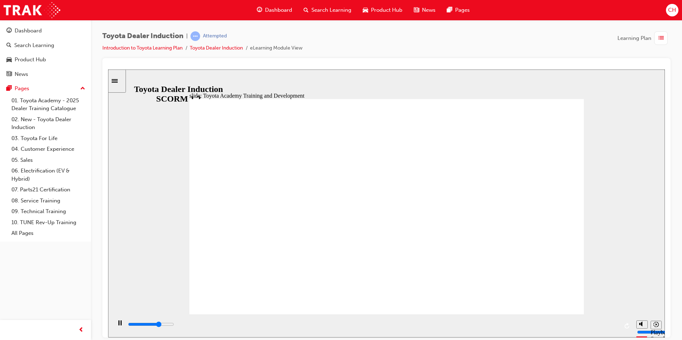
click at [600, 324] on div "playback controls" at bounding box center [372, 325] width 491 height 8
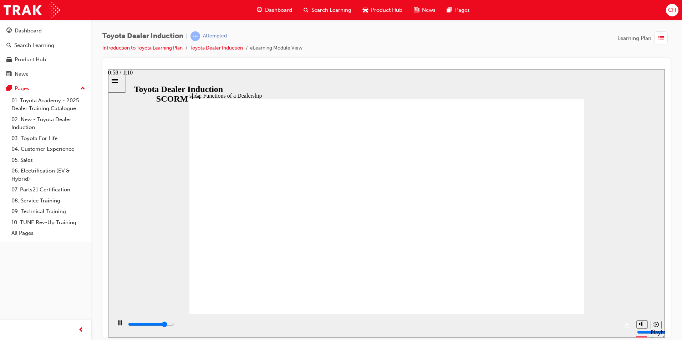
click at [538, 327] on div "playback controls" at bounding box center [372, 325] width 491 height 8
click at [540, 327] on div "playback controls" at bounding box center [372, 325] width 491 height 8
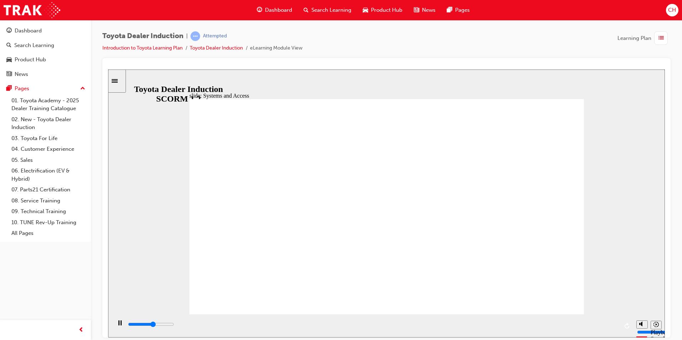
click at [613, 221] on div "slide: Systems and Access Multiply 1 Rectangle 3 Group 1 Rectangle 1 Toyota Sou…" at bounding box center [386, 203] width 557 height 268
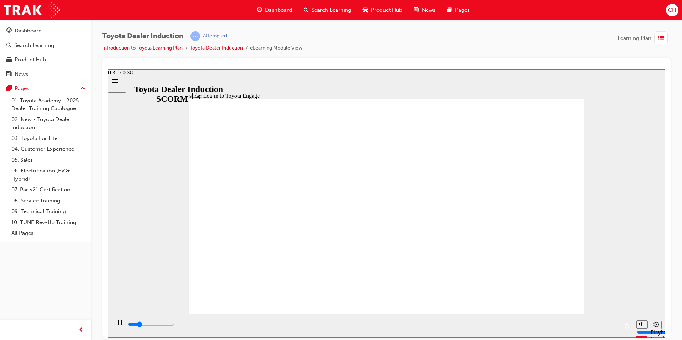
click at [574, 323] on div "playback controls" at bounding box center [372, 325] width 491 height 8
click at [385, 328] on div "playback controls" at bounding box center [372, 325] width 491 height 8
click at [174, 326] on input "slide progress" at bounding box center [151, 325] width 46 height 6
click at [551, 324] on div "playback controls" at bounding box center [372, 325] width 491 height 8
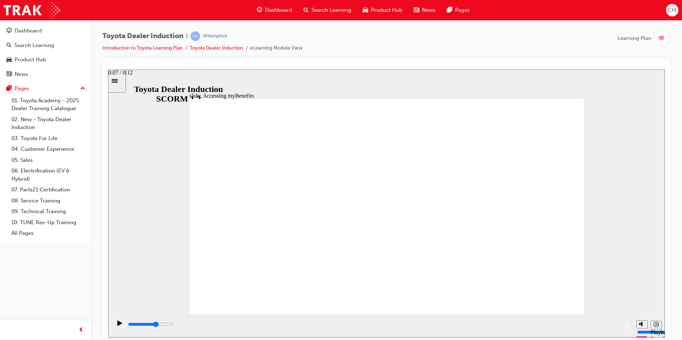
click at [432, 327] on div "playback controls" at bounding box center [372, 325] width 491 height 8
click at [534, 324] on div "playback controls" at bounding box center [372, 325] width 491 height 8
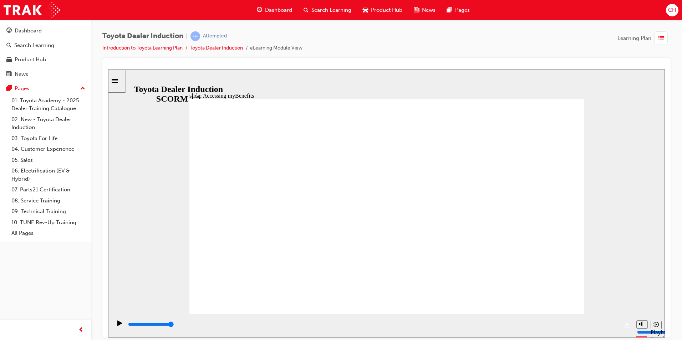
type input "3400"
type input "my"
type input "3500"
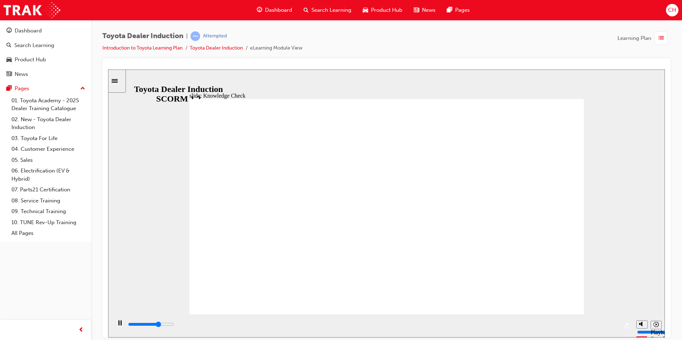
type input "my"
type input "3700"
type input "myB"
type input "3800"
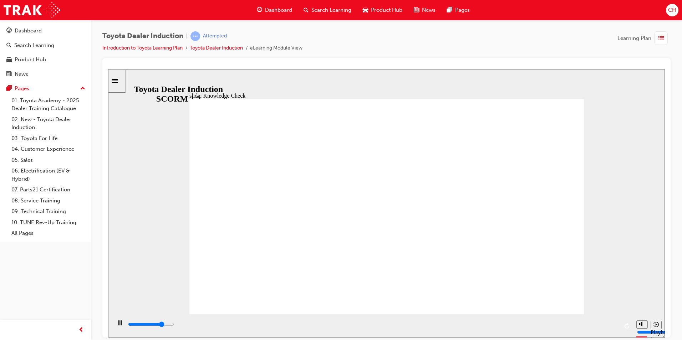
type input "myBe"
type input "3900"
type input "myBen"
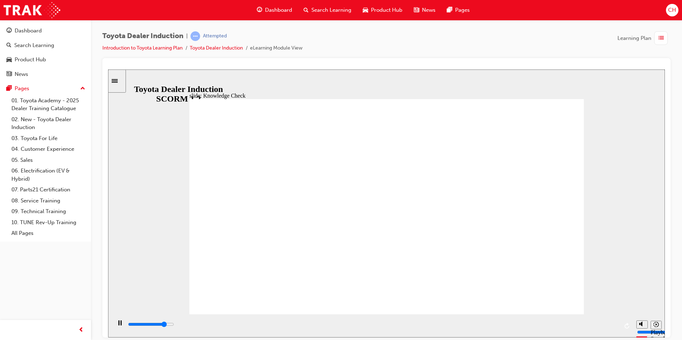
type input "4100"
type input "myBene"
type input "4300"
type input "myBenef"
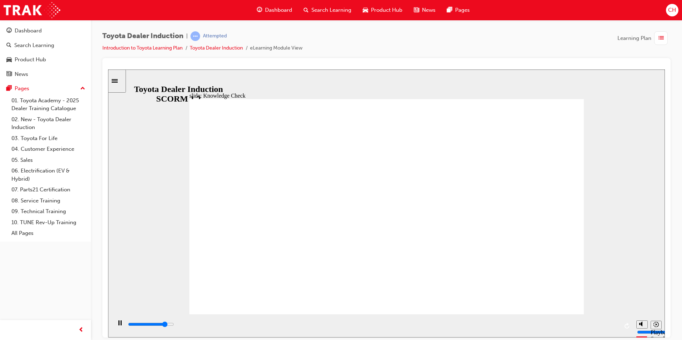
type input "myBenef"
type input "4400"
type input "myBenefi"
type input "4500"
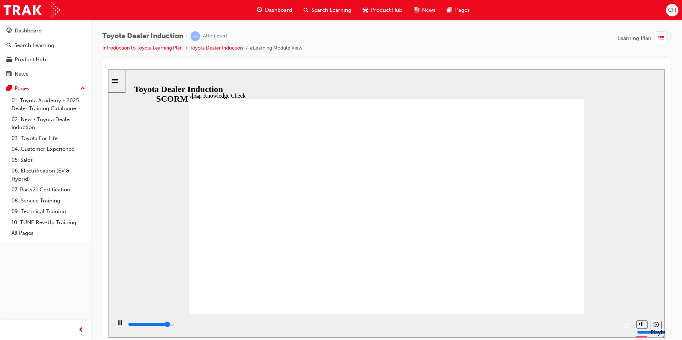
type input "myBenefit"
type input "4700"
type input "myBenefits"
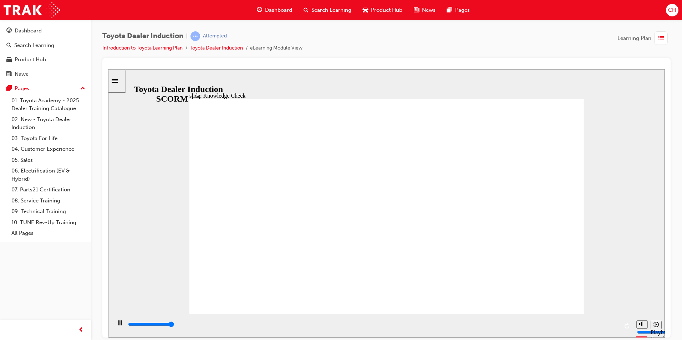
type input "5000"
type input "myBenefits"
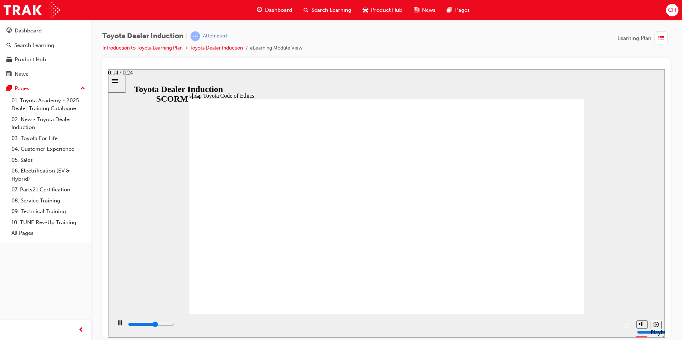
click at [423, 329] on div "playback controls" at bounding box center [372, 325] width 491 height 8
click at [534, 323] on div "playback controls" at bounding box center [372, 325] width 491 height 8
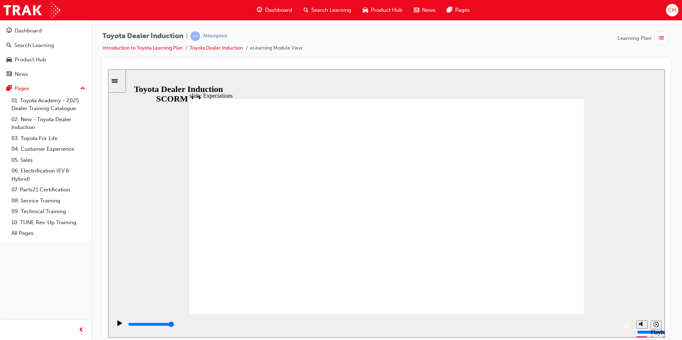
drag, startPoint x: 402, startPoint y: 143, endPoint x: 408, endPoint y: 215, distance: 71.6
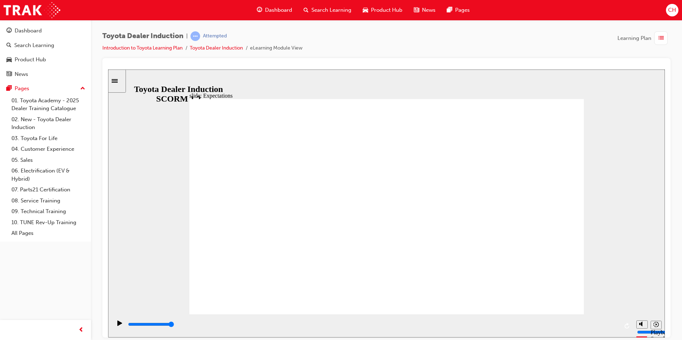
drag, startPoint x: 531, startPoint y: 153, endPoint x: 527, endPoint y: 151, distance: 4.7
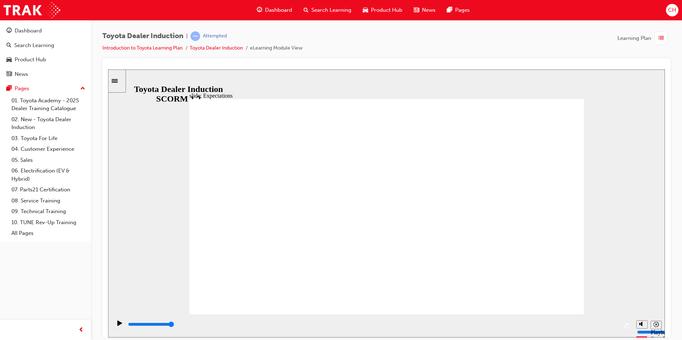
click at [561, 324] on div "playback controls" at bounding box center [372, 325] width 491 height 8
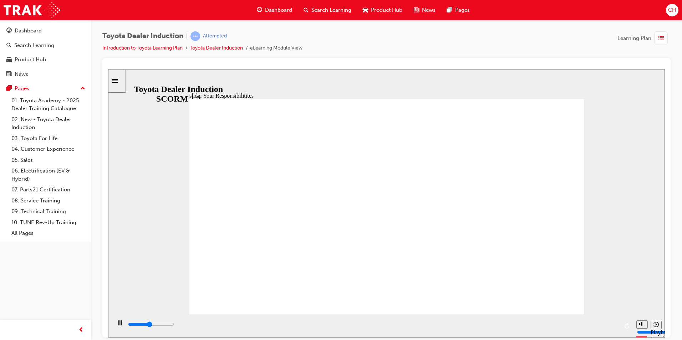
type input "4000"
checkbox input "true"
type input "4500"
checkbox input "true"
type input "5200"
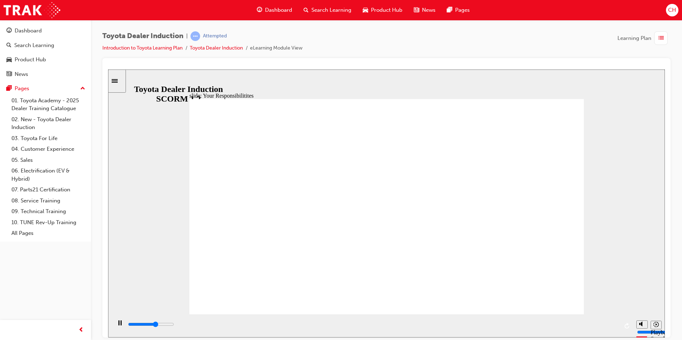
checkbox input "true"
type input "5800"
checkbox input "true"
type input "6300"
checkbox input "false"
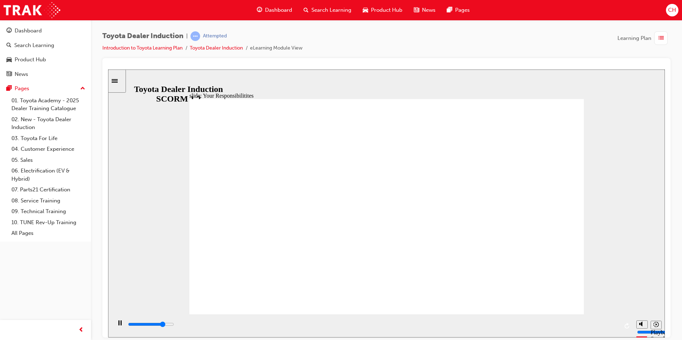
type input "6700"
checkbox input "true"
drag, startPoint x: 229, startPoint y: 212, endPoint x: 225, endPoint y: 203, distance: 9.3
type input "7600"
checkbox input "true"
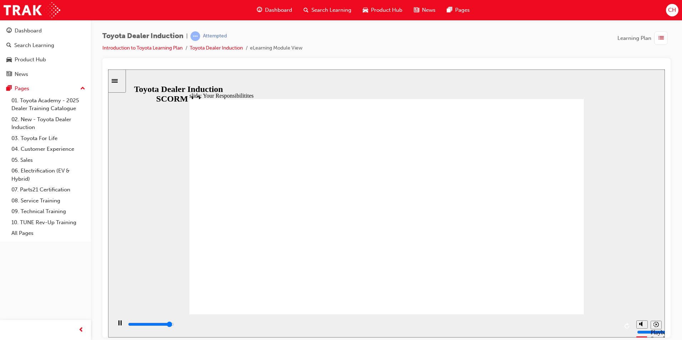
type input "8200"
checkbox input "true"
type input "8400"
checkbox input "true"
type input "8400"
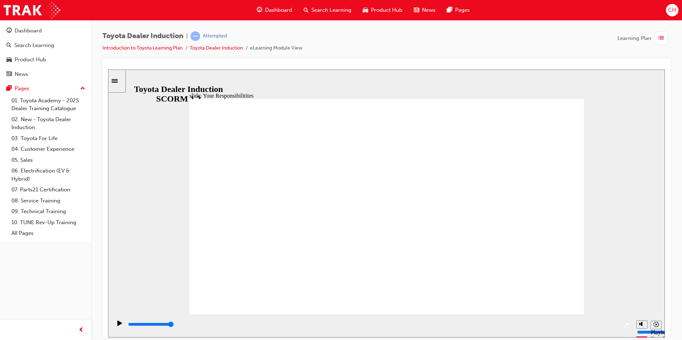
checkbox input "false"
type input "2200"
checkbox input "true"
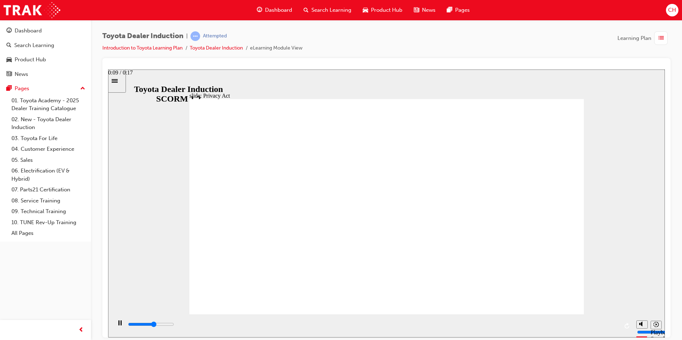
click at [405, 328] on div "playback controls" at bounding box center [372, 325] width 491 height 8
click at [520, 328] on div "playback controls" at bounding box center [372, 325] width 491 height 8
click at [617, 328] on div "playback controls" at bounding box center [372, 325] width 491 height 8
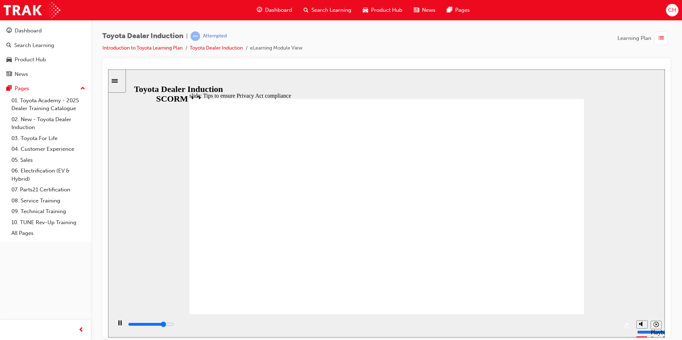
drag, startPoint x: 340, startPoint y: 242, endPoint x: 336, endPoint y: 251, distance: 9.3
click at [174, 326] on input "slide progress" at bounding box center [151, 325] width 46 height 6
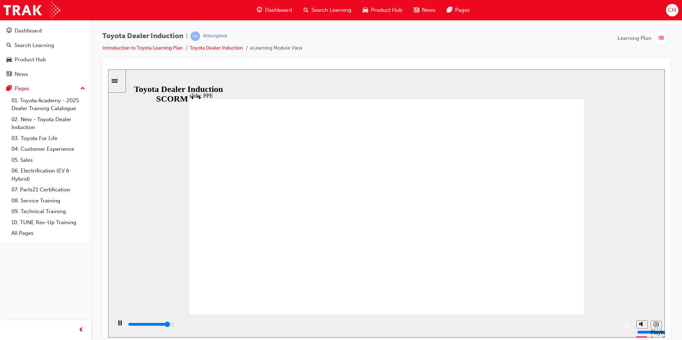
drag, startPoint x: 339, startPoint y: 322, endPoint x: 338, endPoint y: 328, distance: 5.4
click at [338, 328] on div "playback controls" at bounding box center [372, 326] width 491 height 11
click at [465, 325] on div "playback controls" at bounding box center [372, 325] width 491 height 8
click at [540, 328] on div "playback controls" at bounding box center [372, 325] width 491 height 8
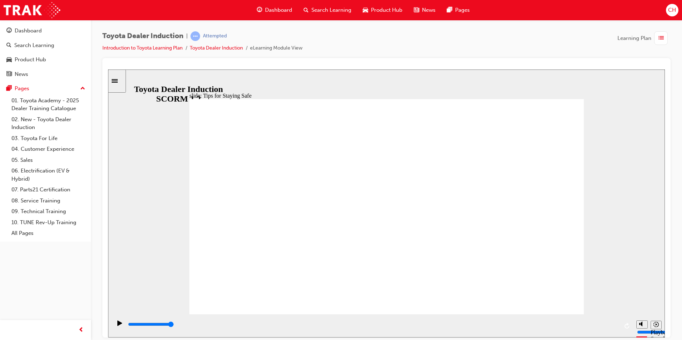
type input "3700"
checkbox input "true"
type input "5000"
checkbox input "true"
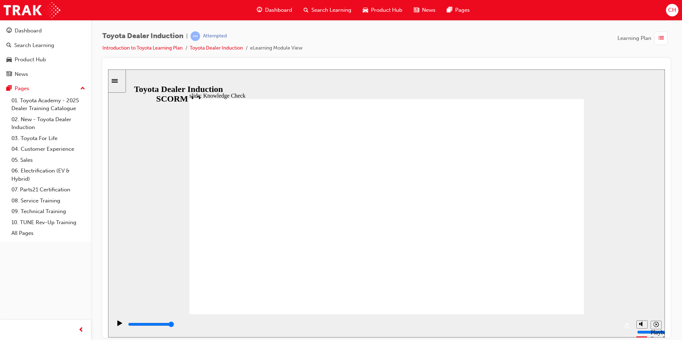
checkbox input "true"
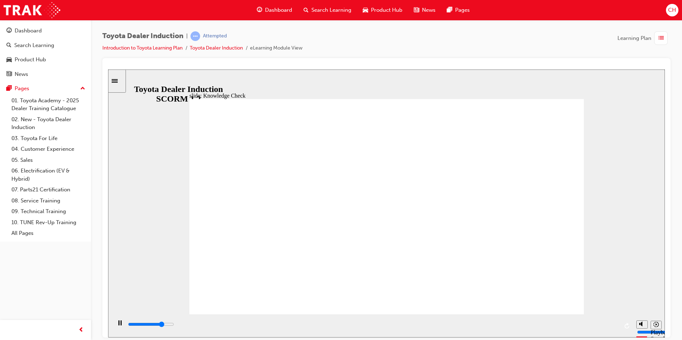
type input "3900"
radio input "true"
type input "2800"
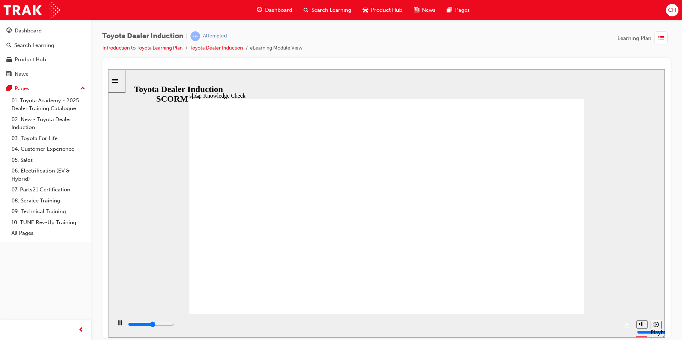
checkbox input "true"
type input "4000"
checkbox input "true"
type input "5000"
checkbox input "true"
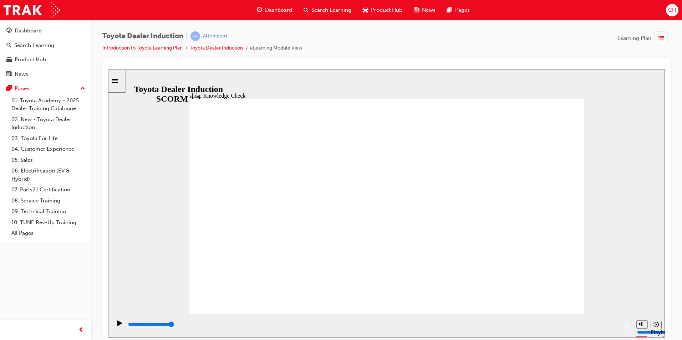
type input "3900"
checkbox input "true"
type input "4700"
checkbox input "true"
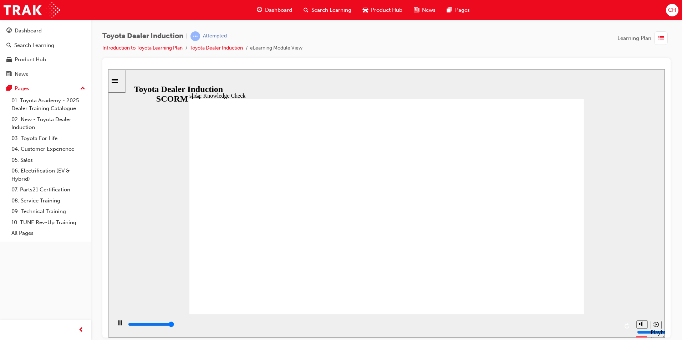
type input "5000"
checkbox input "true"
drag, startPoint x: 291, startPoint y: 253, endPoint x: 303, endPoint y: 210, distance: 45.1
checkbox input "true"
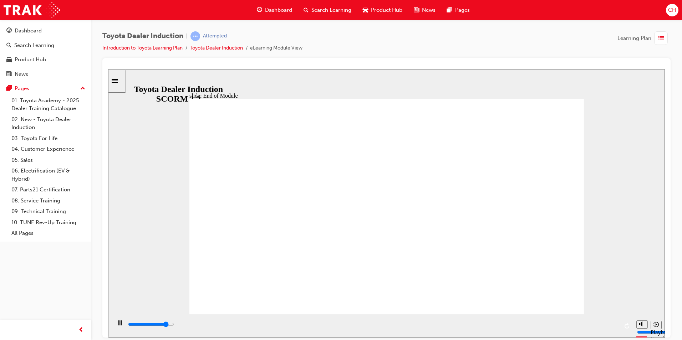
click at [551, 323] on div "playback controls" at bounding box center [372, 325] width 491 height 8
click at [592, 323] on div "playback controls" at bounding box center [372, 325] width 491 height 8
click at [504, 327] on div "playback controls" at bounding box center [372, 325] width 491 height 8
click at [589, 328] on div "playback controls" at bounding box center [372, 325] width 491 height 8
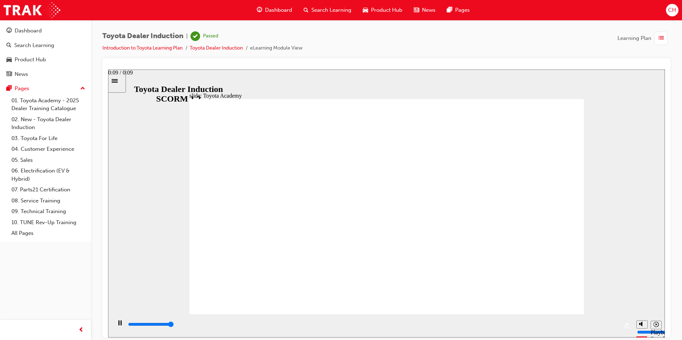
type input "9900"
click at [142, 49] on link "Introduction to Toyota Learning Plan" at bounding box center [142, 48] width 80 height 6
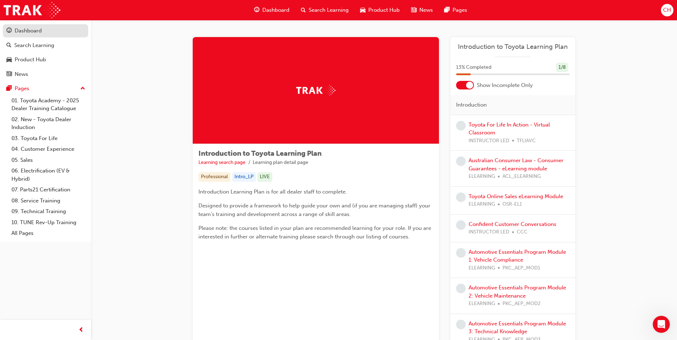
click at [29, 31] on div "Dashboard" at bounding box center [28, 31] width 27 height 8
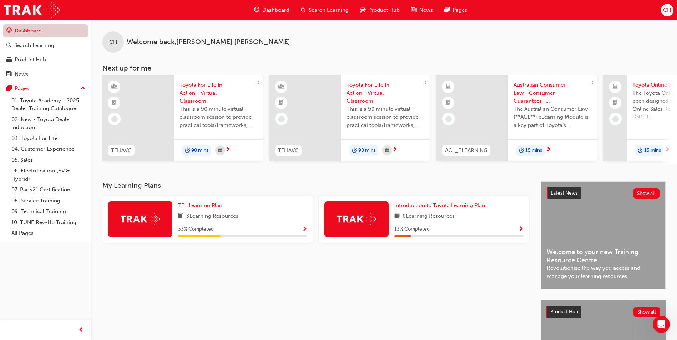
click at [48, 34] on link "Dashboard" at bounding box center [45, 30] width 85 height 13
click at [50, 48] on div "Search Learning" at bounding box center [34, 45] width 40 height 8
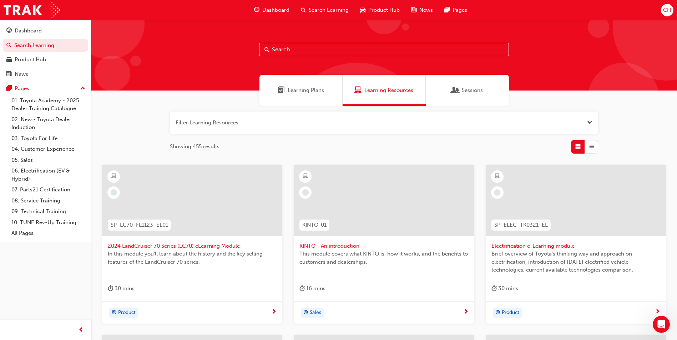
click at [319, 47] on input "text" at bounding box center [384, 50] width 250 height 14
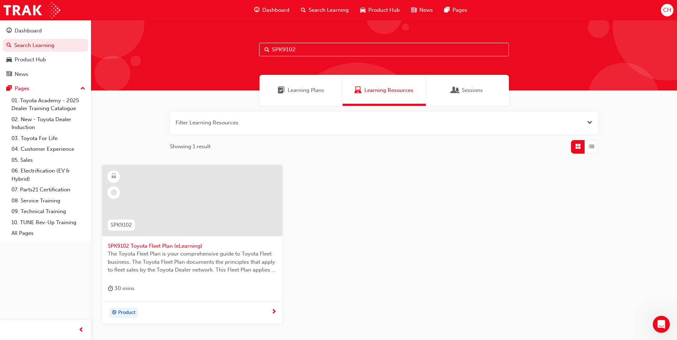
click at [390, 267] on div "SPK9102 SPK9102 Toyota Fleet Plan (eLearning) The Toyota Fleet Plan is your com…" at bounding box center [383, 250] width 575 height 171
click at [309, 54] on input "SPK9102" at bounding box center [384, 50] width 250 height 14
click at [314, 41] on div "SPK9103" at bounding box center [384, 55] width 586 height 71
drag, startPoint x: 314, startPoint y: 47, endPoint x: 162, endPoint y: 85, distance: 156.8
click at [162, 85] on div "SPK9103 Learning Plans Learning Resources Sessions Filter Learning Resources Sh…" at bounding box center [384, 197] width 586 height 355
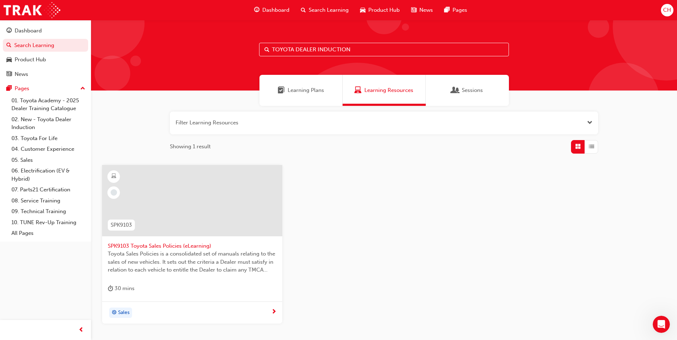
type input "TOYOTA DEALER INDUCTION"
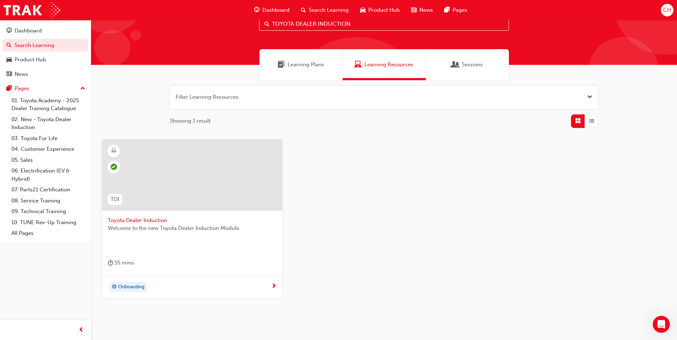
scroll to position [53, 0]
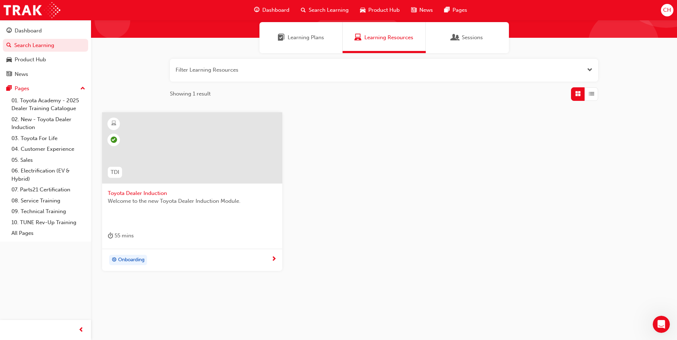
click at [275, 263] on div at bounding box center [273, 259] width 5 height 9
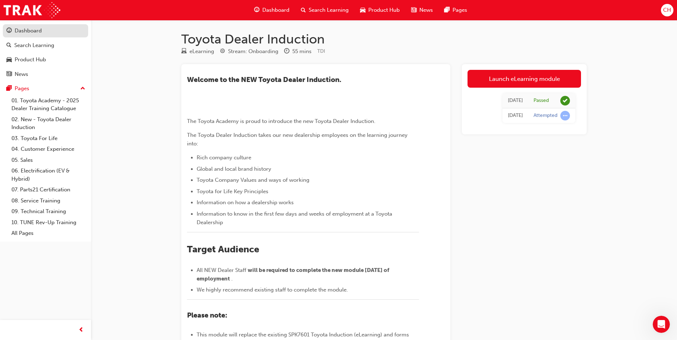
click at [40, 32] on div "Dashboard" at bounding box center [28, 31] width 27 height 8
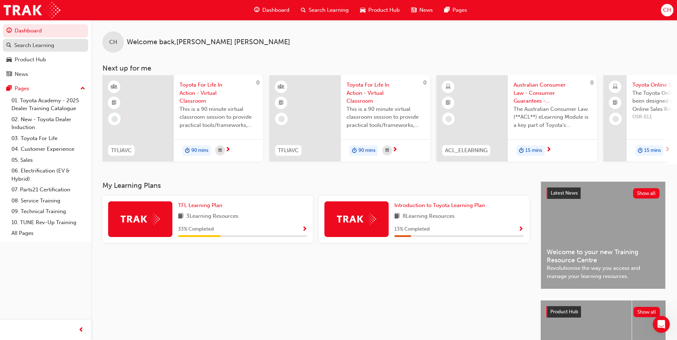
click at [30, 45] on div "Search Learning" at bounding box center [34, 45] width 40 height 8
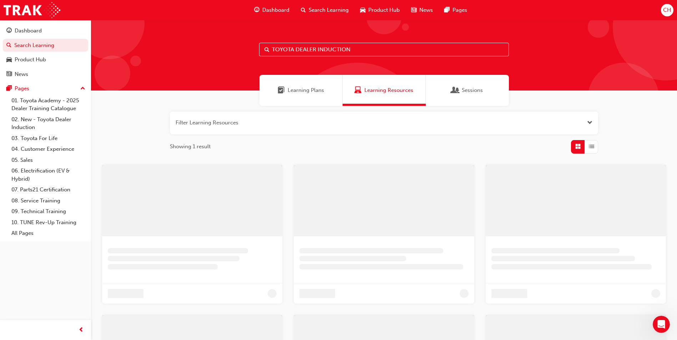
click at [299, 45] on input "TOYOTA DEALER INDUCTION" at bounding box center [384, 50] width 250 height 14
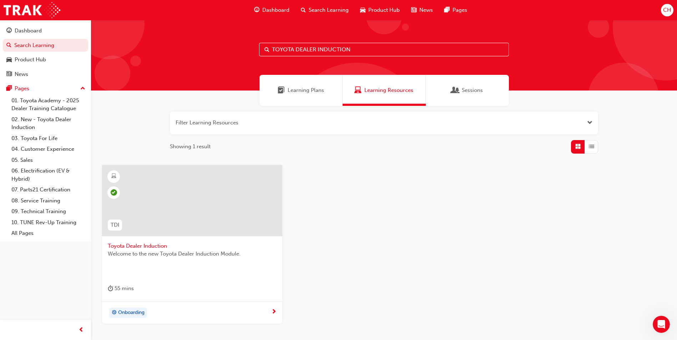
drag, startPoint x: 378, startPoint y: 51, endPoint x: 186, endPoint y: 74, distance: 192.9
click at [186, 74] on div "TOYOTA DEALER INDUCTION" at bounding box center [384, 55] width 586 height 71
click at [351, 51] on input "TOYOTA DEALER INDUCTION" at bounding box center [384, 50] width 250 height 14
drag, startPoint x: 354, startPoint y: 50, endPoint x: 268, endPoint y: 53, distance: 86.4
click at [268, 53] on div "TOYOTA DEALER INDUCTION" at bounding box center [384, 50] width 250 height 14
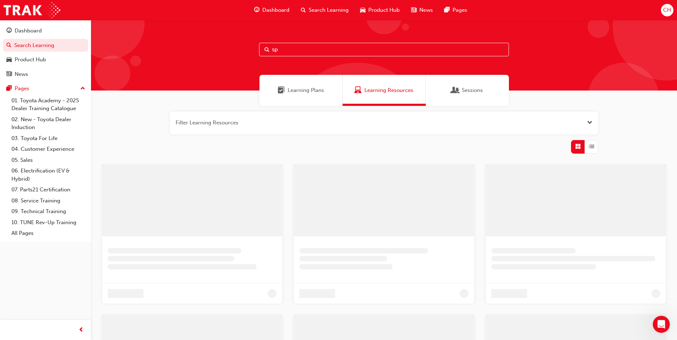
type input "s"
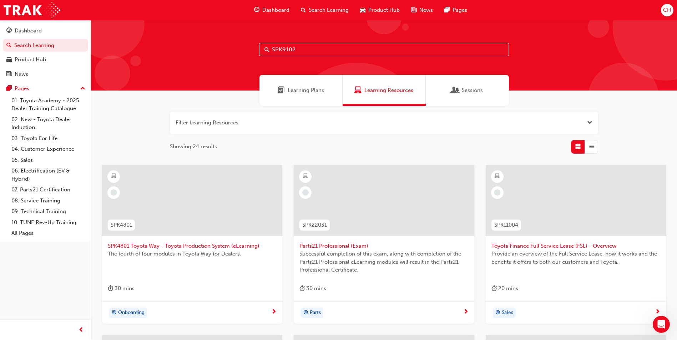
type input "SPK9102"
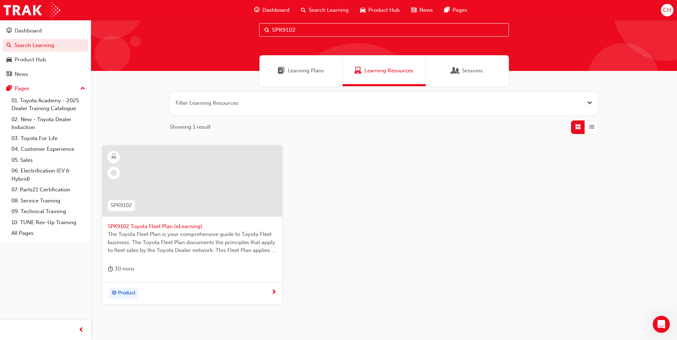
scroll to position [36, 0]
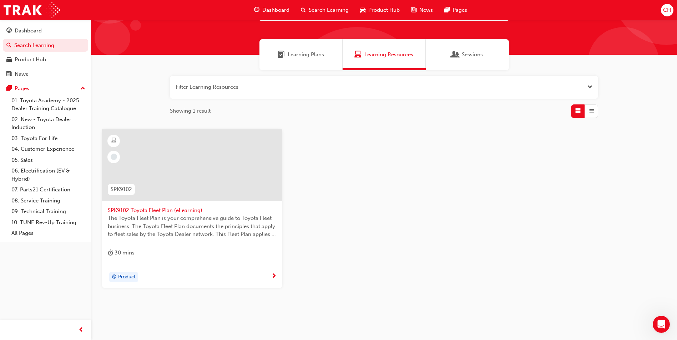
click at [164, 208] on span "SPK9102 Toyota Fleet Plan (eLearning)" at bounding box center [192, 211] width 169 height 8
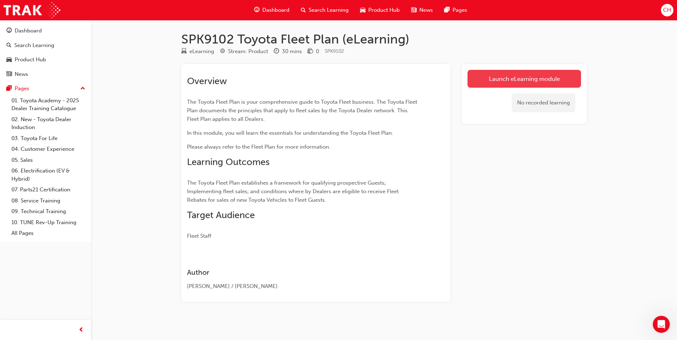
click at [540, 76] on link "Launch eLearning module" at bounding box center [524, 79] width 113 height 18
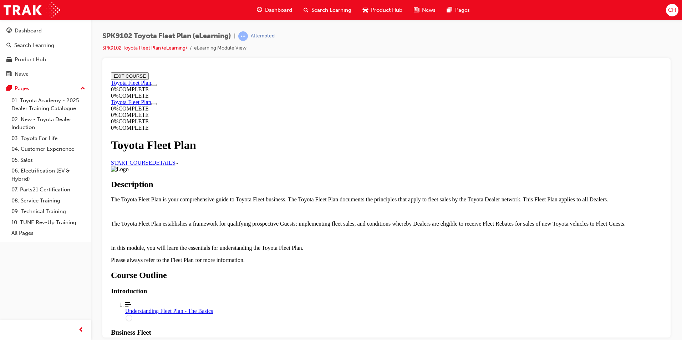
click at [152, 160] on link "START COURSE" at bounding box center [131, 163] width 41 height 6
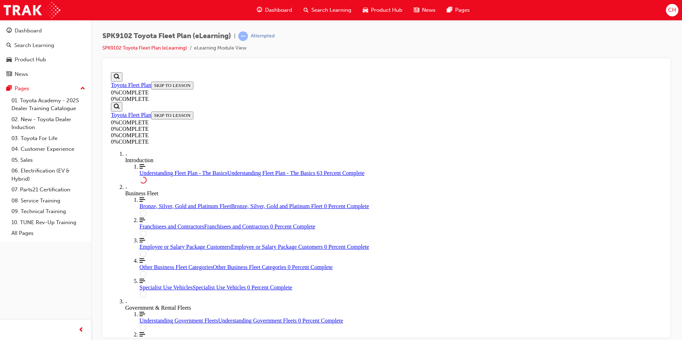
scroll to position [1356, 0]
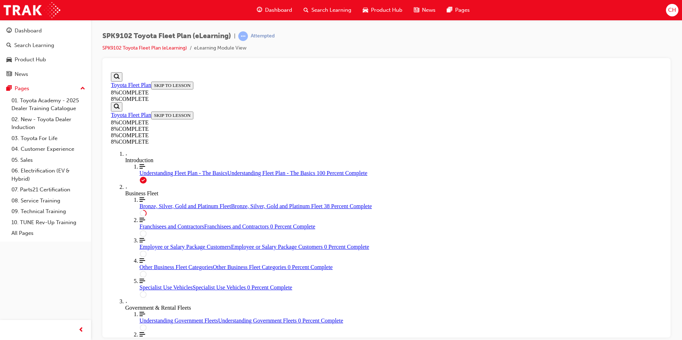
scroll to position [1524, 0]
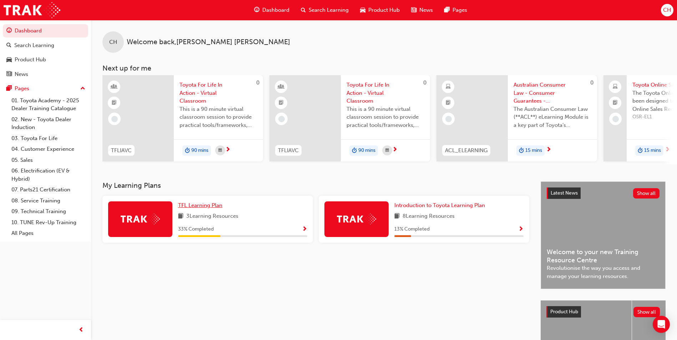
click at [212, 209] on span "TFL Learning Plan" at bounding box center [200, 205] width 44 height 6
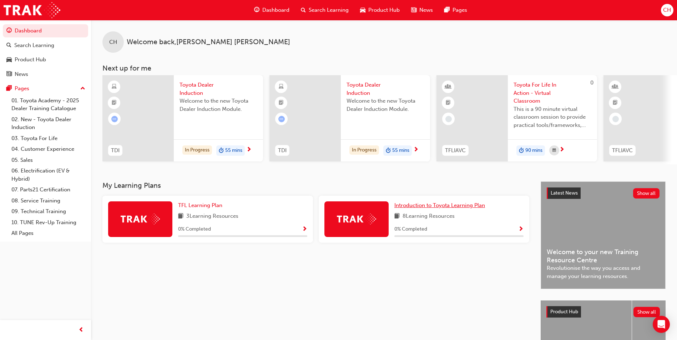
click at [478, 209] on span "Introduction to Toyota Learning Plan" at bounding box center [439, 205] width 91 height 6
